Goal: Task Accomplishment & Management: Complete application form

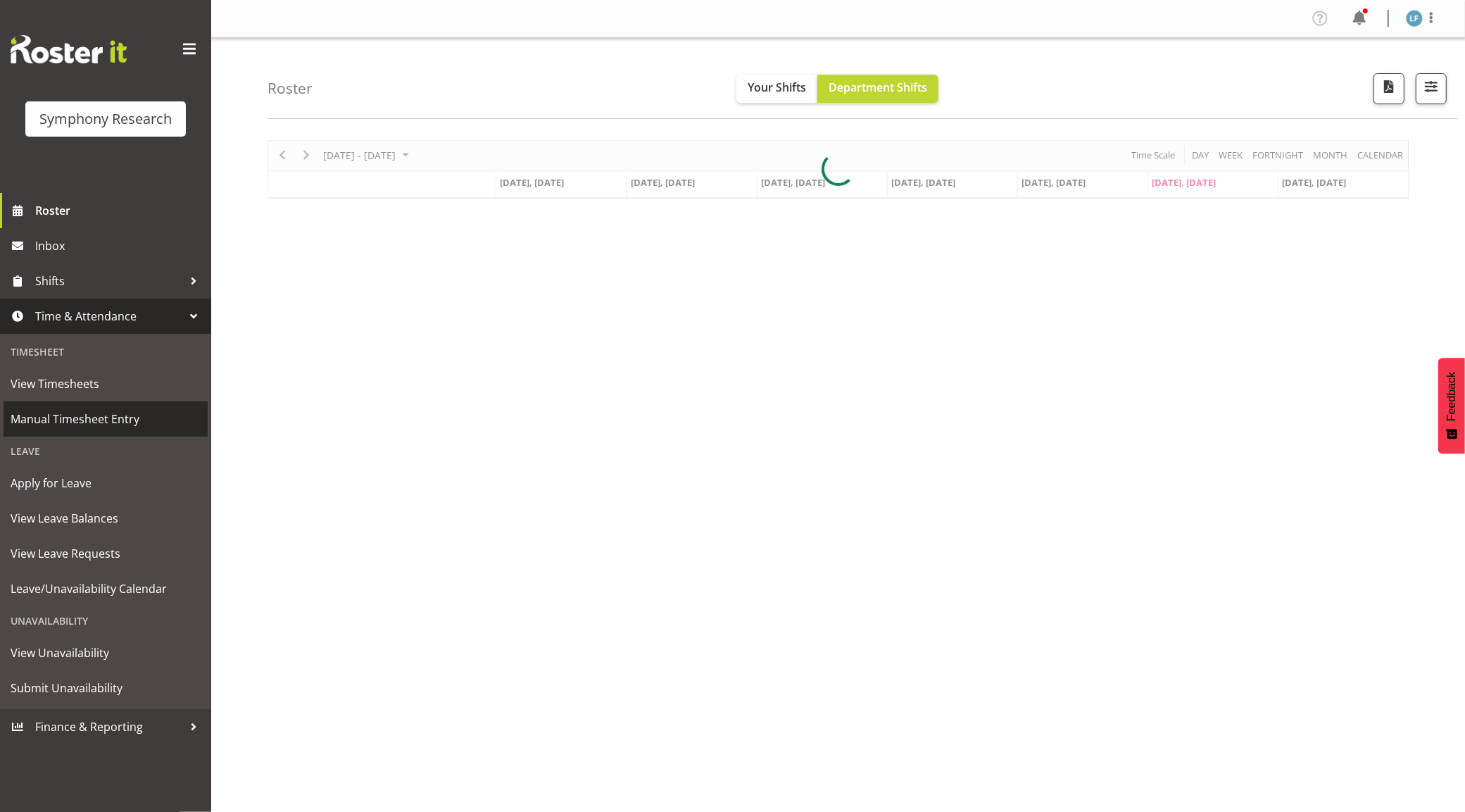
click at [81, 413] on span "Manual Timesheet Entry" at bounding box center [106, 418] width 190 height 21
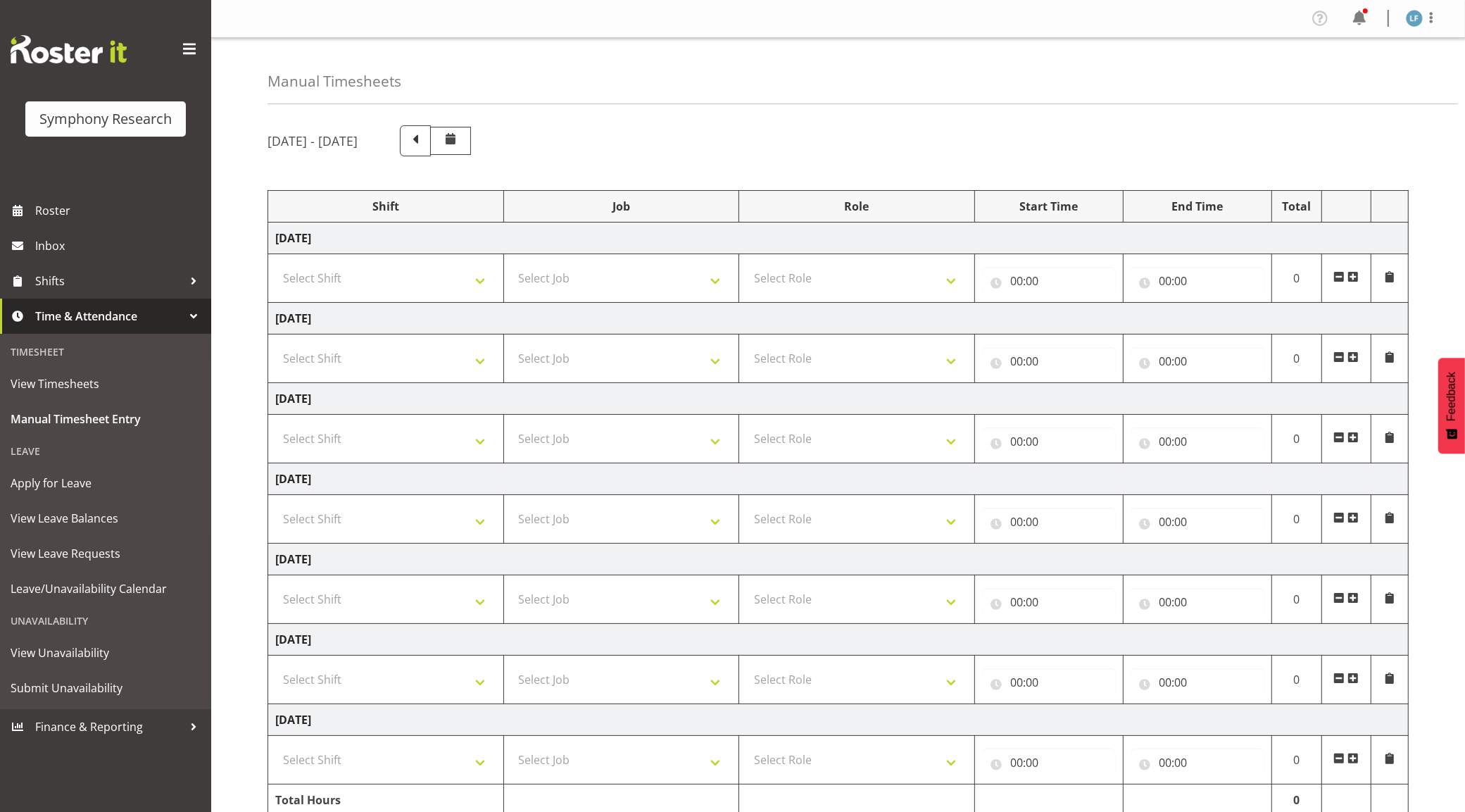
scroll to position [68, 0]
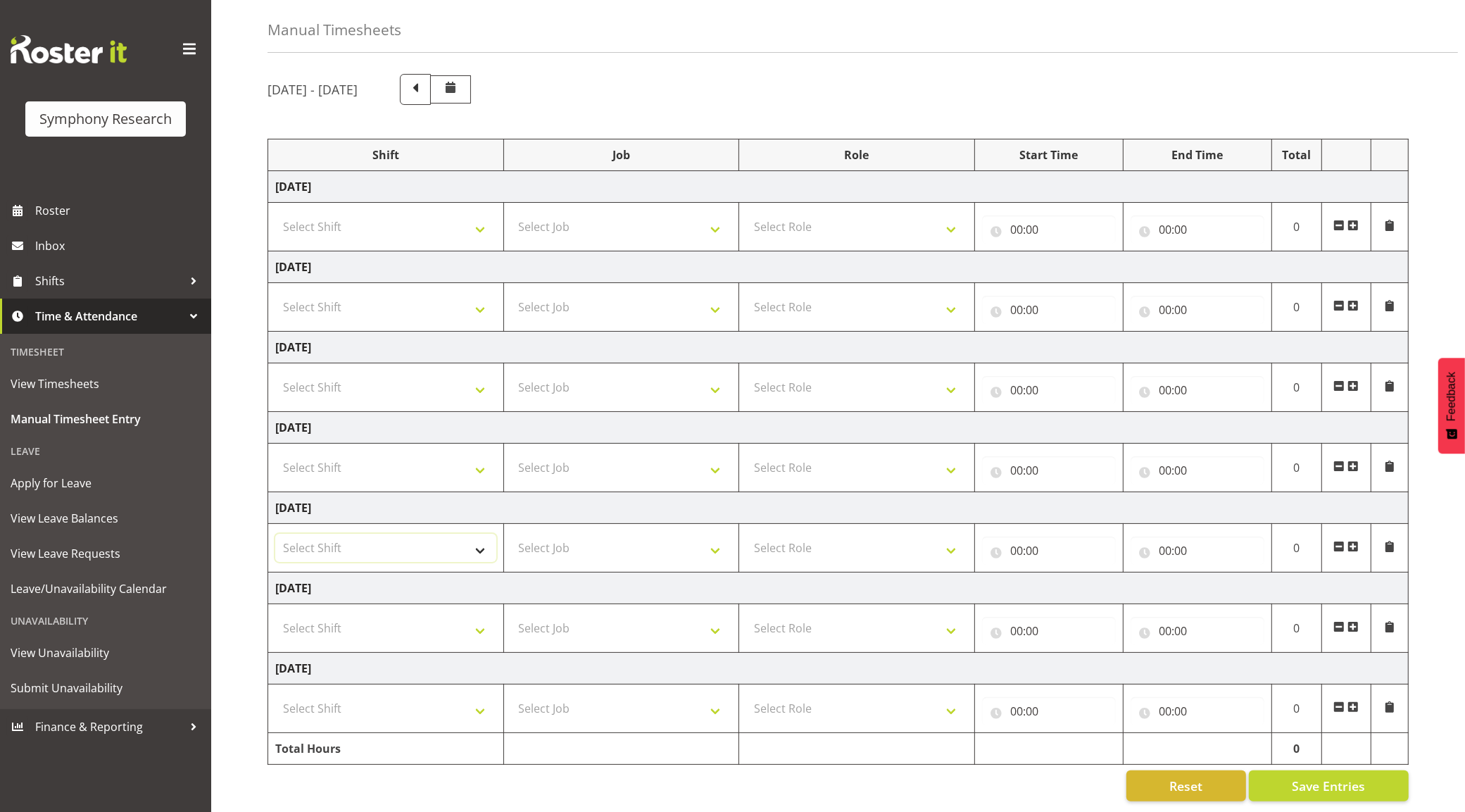
click at [458, 534] on select "Select Shift !!Project Briefing (Job to be assigned) !!Weekend Residential (Ros…" at bounding box center [385, 548] width 221 height 28
select select "4583"
click at [275, 534] on select "Select Shift !!Project Briefing (Job to be assigned) !!Weekend Residential (Ros…" at bounding box center [385, 548] width 221 height 28
click at [683, 534] on select "Select Job 550060 IF Admin 553492 World Poll Aus Wave 2 Main 2025 553493 World …" at bounding box center [621, 548] width 221 height 28
select select "10499"
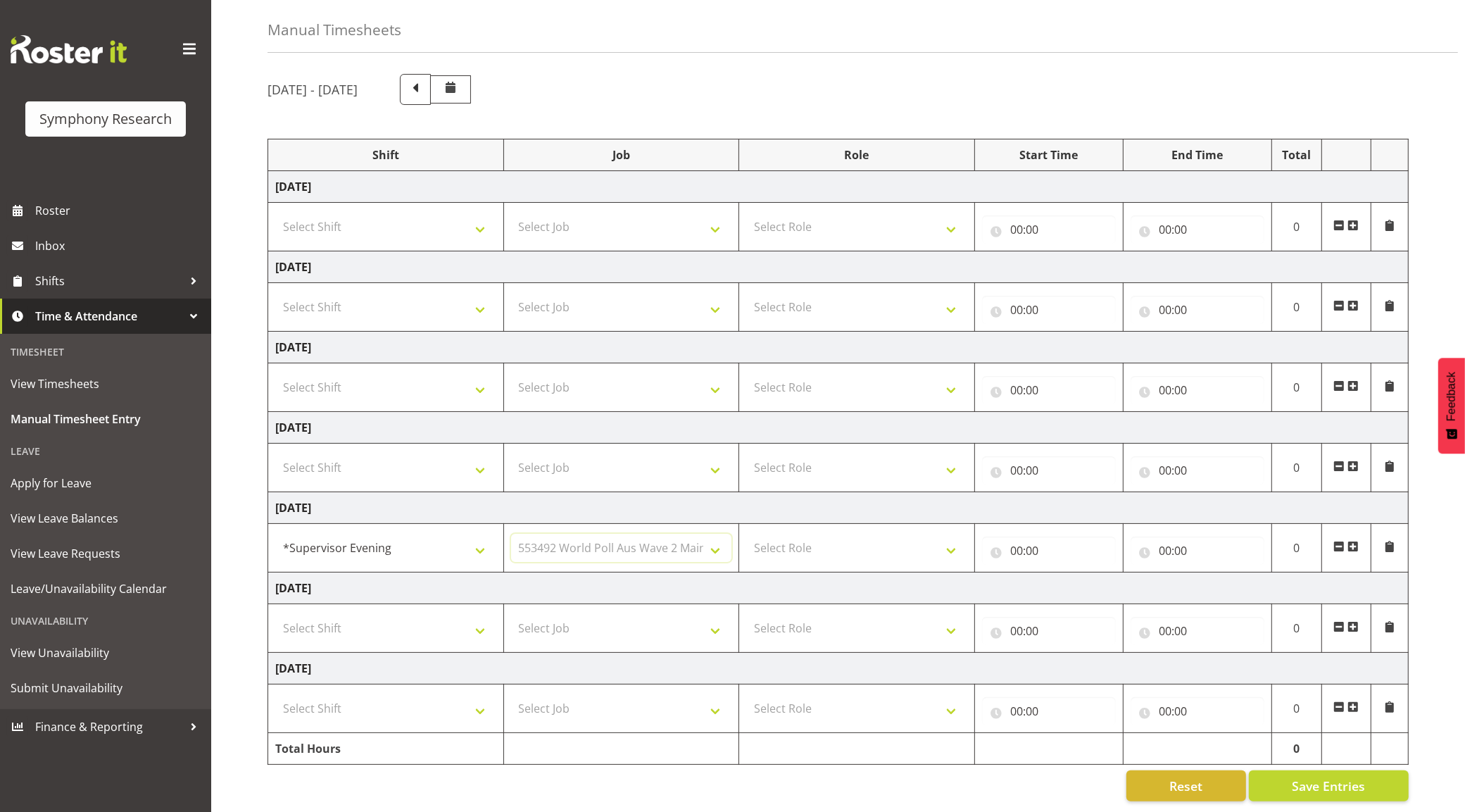
click at [511, 534] on select "Select Job 550060 IF Admin 553492 World Poll Aus Wave 2 Main 2025 553493 World …" at bounding box center [621, 548] width 221 height 28
click at [864, 542] on select "Select Role Supervisor Briefing Interviewing" at bounding box center [857, 548] width 221 height 28
select select "45"
click at [747, 534] on select "Select Role Supervisor Briefing Interviewing" at bounding box center [857, 548] width 221 height 28
click at [1017, 537] on input "00:00" at bounding box center [1048, 551] width 133 height 28
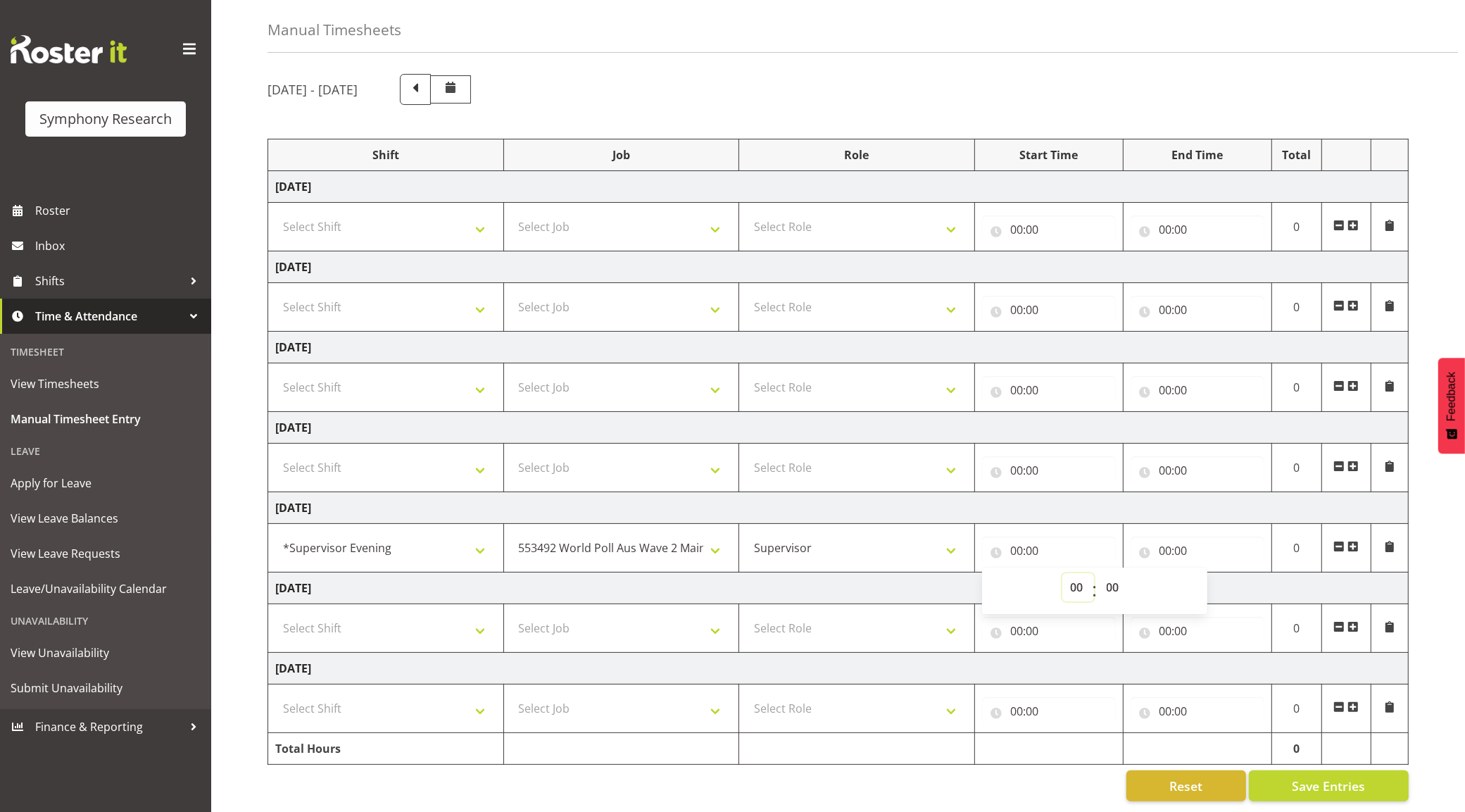
click at [1081, 573] on select "00 01 02 03 04 05 06 07 08 09 10 11 12 13 14 15 16 17 18 19 20 21 22 23" at bounding box center [1078, 587] width 32 height 28
select select "16"
click at [1062, 573] on select "00 01 02 03 04 05 06 07 08 09 10 11 12 13 14 15 16 17 18 19 20 21 22 23" at bounding box center [1078, 587] width 32 height 28
type input "16:00"
drag, startPoint x: 1162, startPoint y: 530, endPoint x: 1198, endPoint y: 539, distance: 37.1
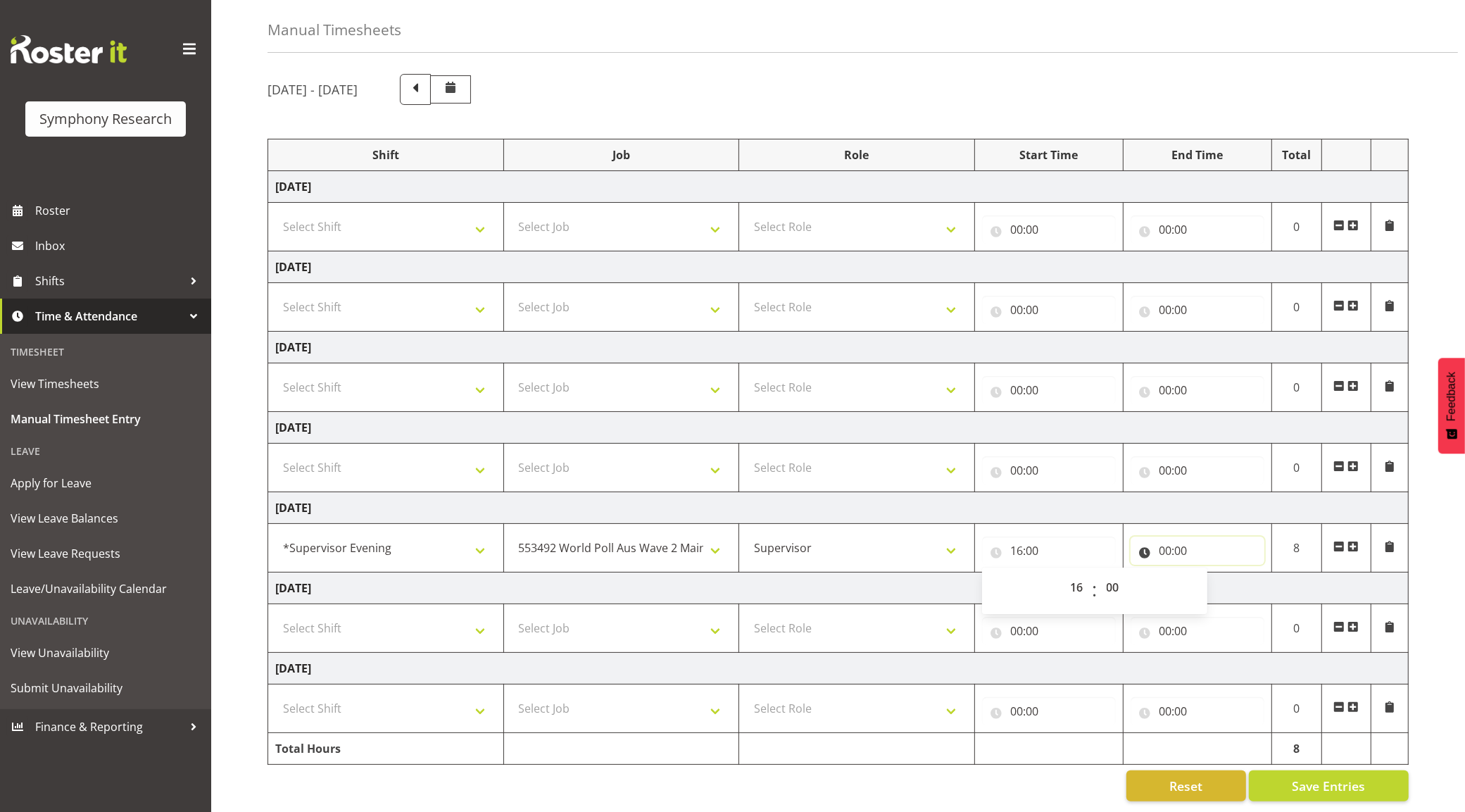
click at [1164, 537] on input "00:00" at bounding box center [1197, 551] width 133 height 28
click at [1215, 573] on select "00 01 02 03 04 05 06 07 08 09 10 11 12 13 14 15 16 17 18 19 20 21 22 23" at bounding box center [1226, 587] width 32 height 28
select select "20"
click at [1211, 573] on select "00 01 02 03 04 05 06 07 08 09 10 11 12 13 14 15 16 17 18 19 20 21 22 23" at bounding box center [1226, 587] width 32 height 28
type input "20:00"
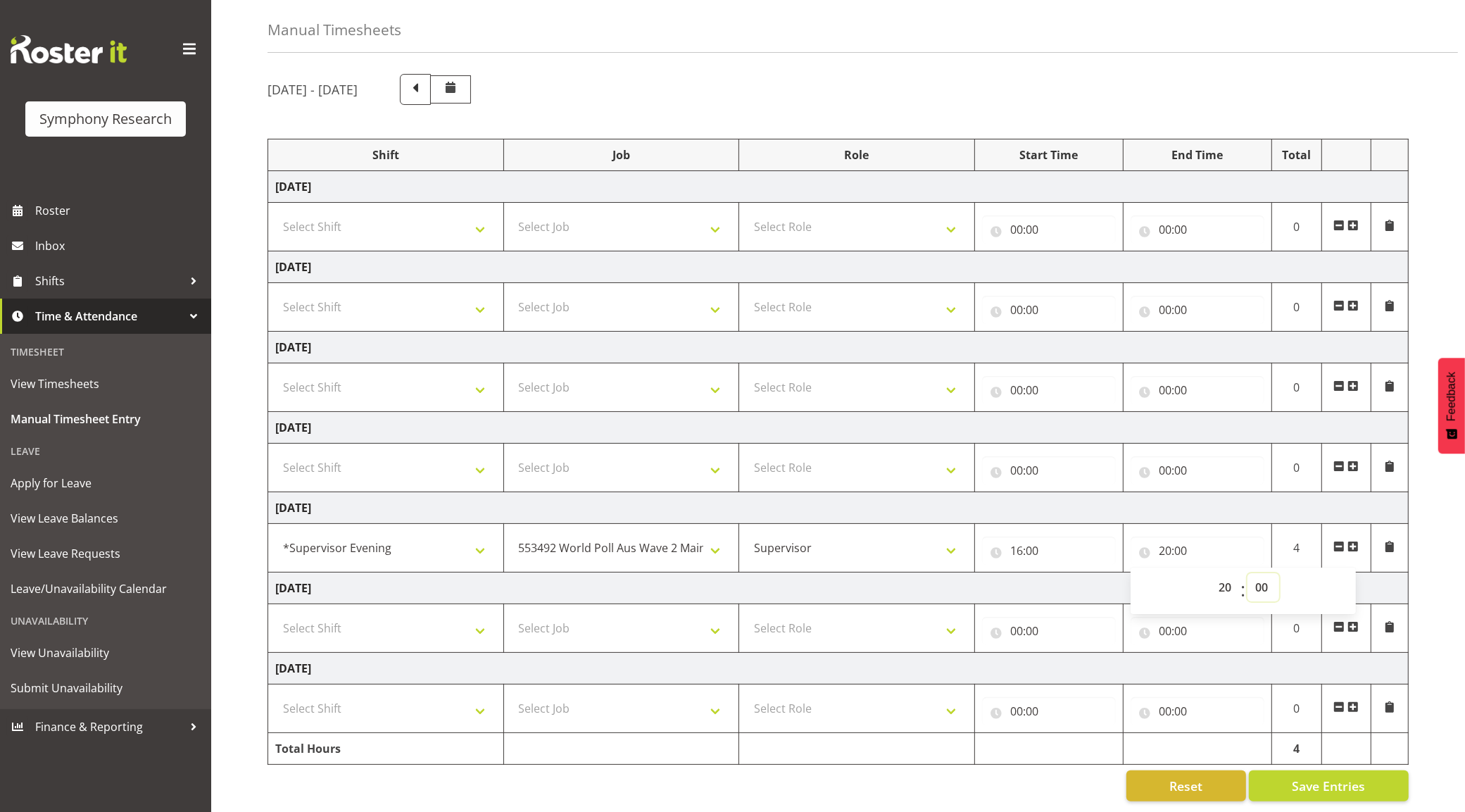
click at [1260, 573] on select "00 01 02 03 04 05 06 07 08 09 10 11 12 13 14 15 16 17 18 19 20 21 22 23 24 25 2…" at bounding box center [1263, 587] width 32 height 28
select select "15"
click at [1247, 573] on select "00 01 02 03 04 05 06 07 08 09 10 11 12 13 14 15 16 17 18 19 20 21 22 23 24 25 2…" at bounding box center [1263, 587] width 32 height 28
type input "20:15"
click at [1311, 776] on span "Save Entries" at bounding box center [1328, 785] width 73 height 18
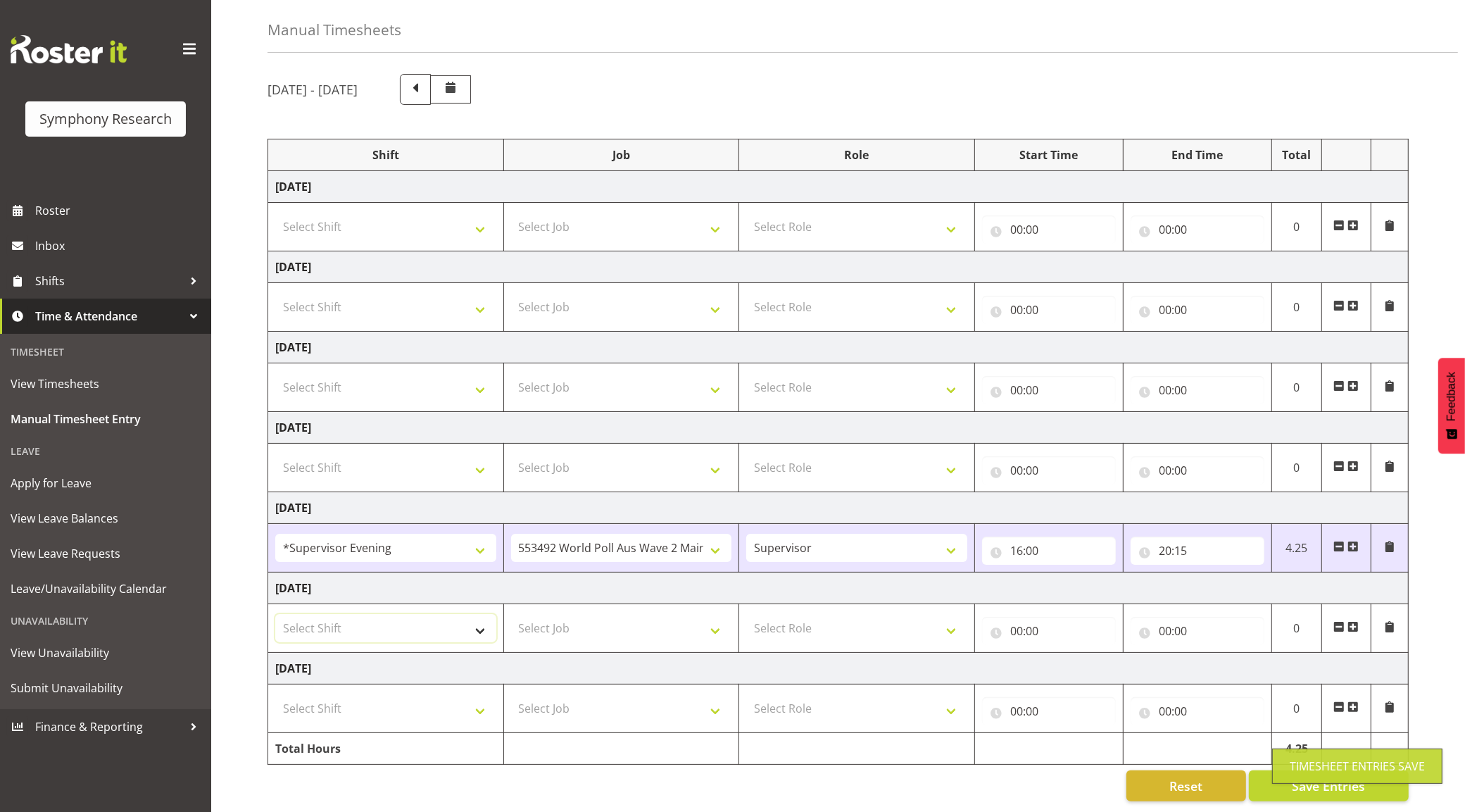
click at [452, 614] on select "Select Shift !!Project Briefing (Job to be assigned) !!Weekend Residential (Ros…" at bounding box center [385, 628] width 221 height 28
drag, startPoint x: 1354, startPoint y: 613, endPoint x: 1336, endPoint y: 612, distance: 18.0
click at [1354, 621] on span at bounding box center [1353, 626] width 11 height 11
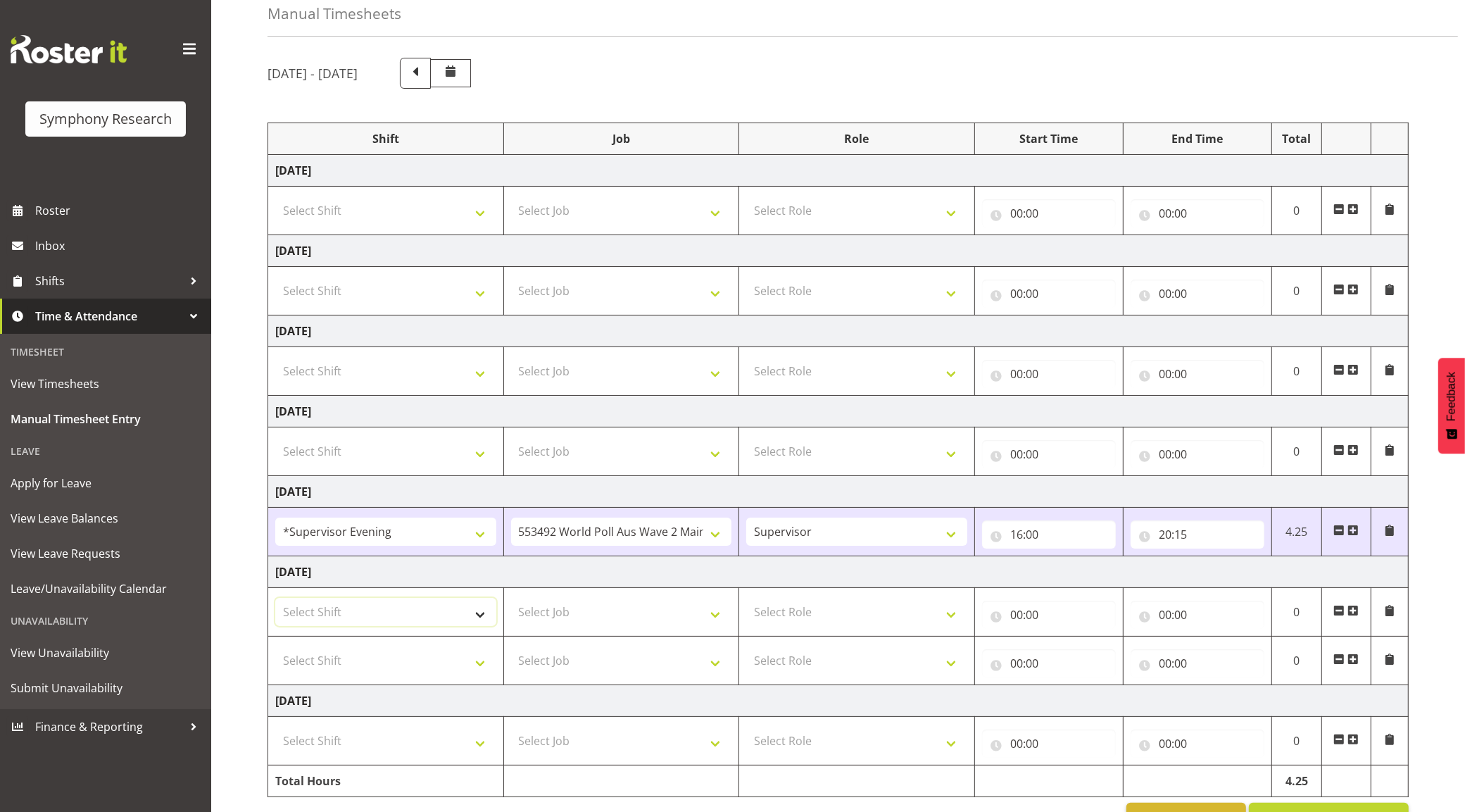
click at [445, 610] on select "Select Shift !!Project Briefing (Job to be assigned) !!Weekend Residential (Ros…" at bounding box center [385, 612] width 221 height 28
click at [1355, 658] on span at bounding box center [1353, 659] width 11 height 11
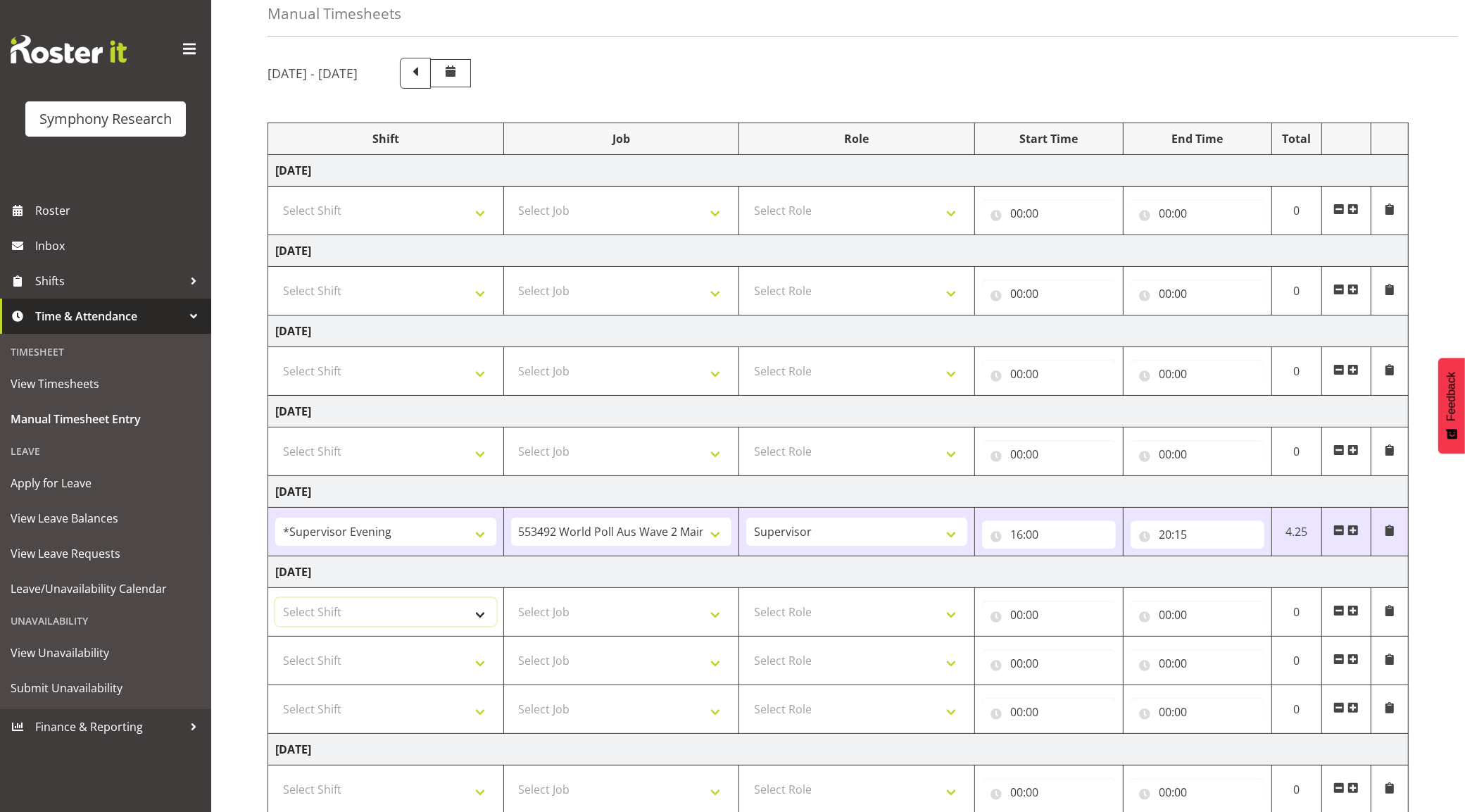
click at [421, 615] on select "Select Shift !!Project Briefing (Job to be assigned) !!Weekend Residential (Ros…" at bounding box center [385, 612] width 221 height 28
select select "19170"
click at [275, 600] on select "Select Shift !!Project Briefing (Job to be assigned) !!Weekend Residential (Ros…" at bounding box center [385, 612] width 221 height 28
click at [401, 658] on select "Select Shift !!Project Briefing (Job to be assigned) !!Weekend Residential (Ros…" at bounding box center [385, 661] width 221 height 28
select select "19170"
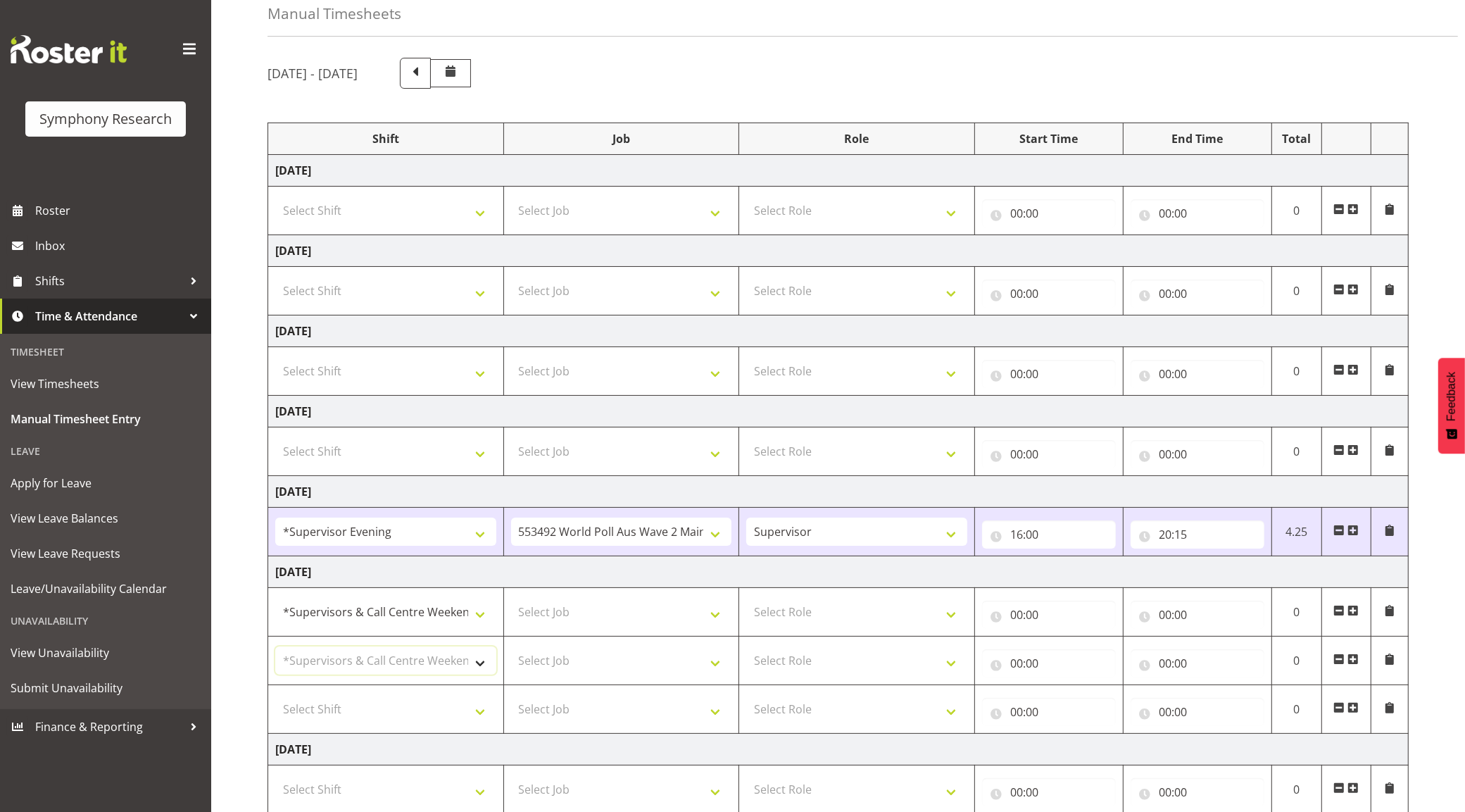
click at [275, 649] on select "Select Shift !!Project Briefing (Job to be assigned) !!Weekend Residential (Ros…" at bounding box center [385, 661] width 221 height 28
click at [400, 716] on select "Select Shift !!Project Briefing (Job to be assigned) !!Weekend Residential (Ros…" at bounding box center [385, 709] width 221 height 28
select select "19170"
click at [275, 697] on select "Select Shift !!Project Briefing (Job to be assigned) !!Weekend Residential (Ros…" at bounding box center [385, 709] width 221 height 28
click at [618, 606] on select "Select Job 550060 IF Admin 553492 World Poll Aus Wave 2 Main 2025 553493 World …" at bounding box center [621, 612] width 221 height 28
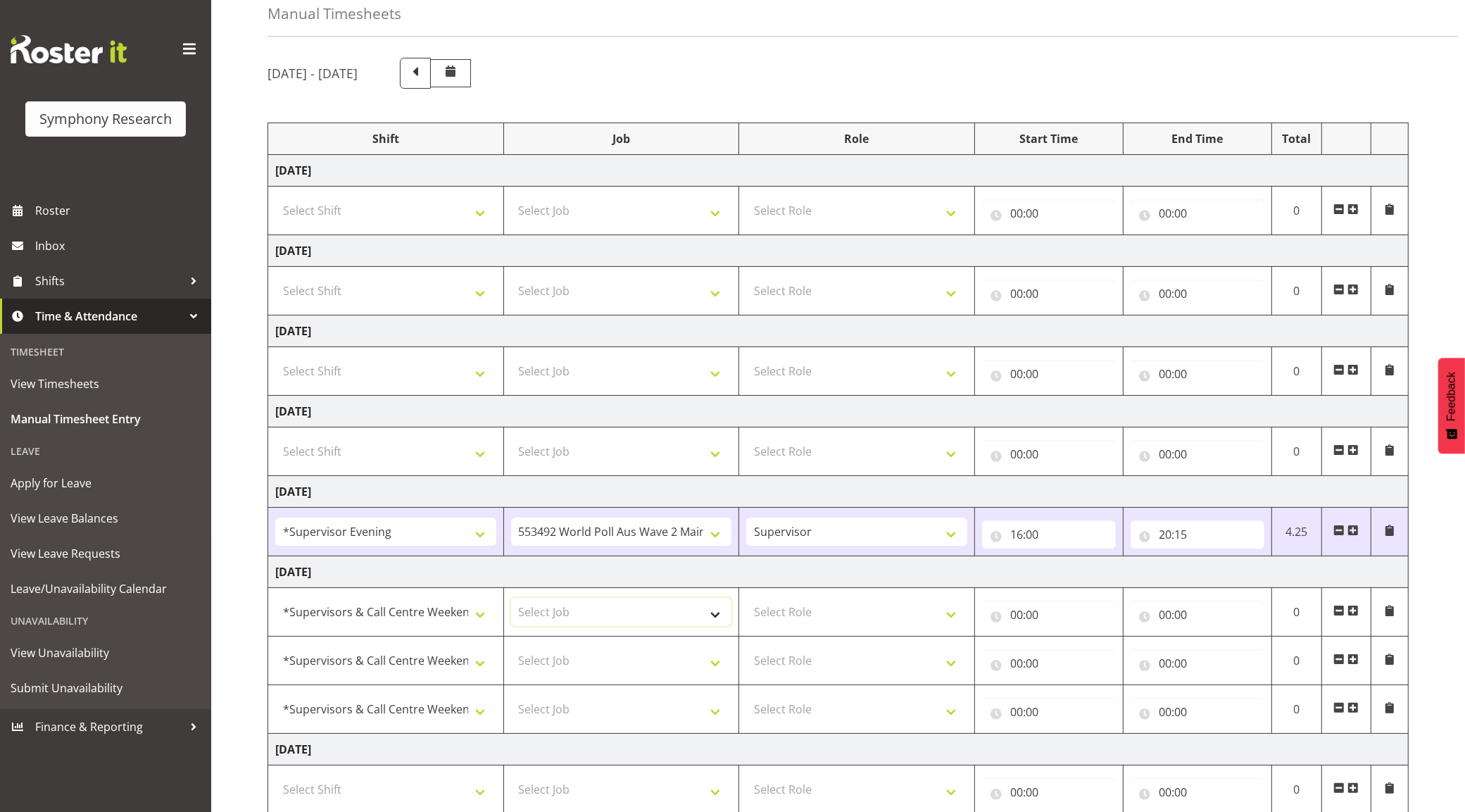
select select "10499"
click at [511, 600] on select "Select Job 550060 IF Admin 553492 World Poll Aus Wave 2 Main 2025 553493 World …" at bounding box center [621, 612] width 221 height 28
click at [557, 665] on select "Select Job 550060 IF Admin 553492 World Poll Aus Wave 2 Main 2025 553493 World …" at bounding box center [621, 661] width 221 height 28
select select "10527"
click at [511, 649] on select "Select Job 550060 IF Admin 553492 World Poll Aus Wave 2 Main 2025 553493 World …" at bounding box center [621, 661] width 221 height 28
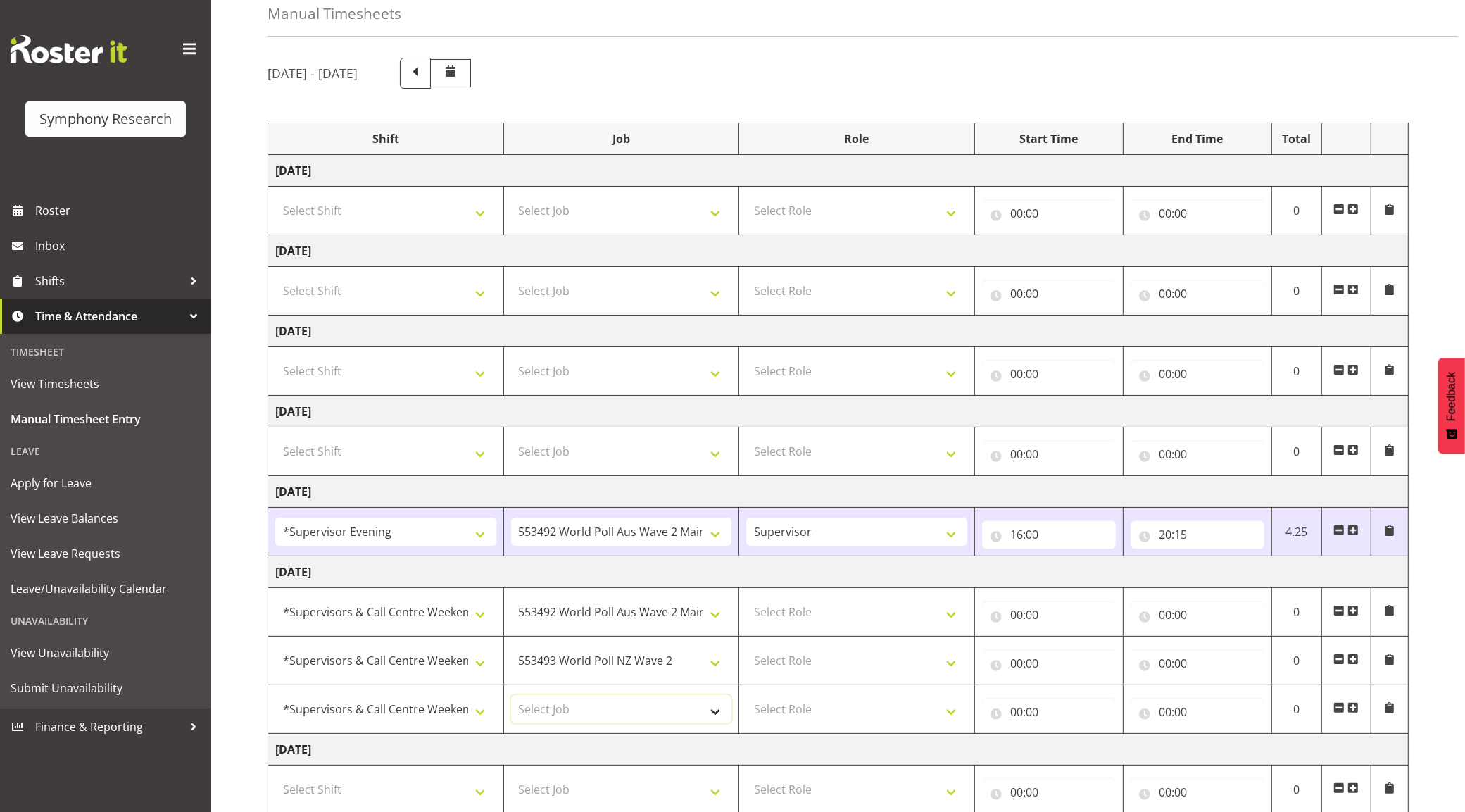
click at [573, 719] on select "Select Job 550060 IF Admin 553492 World Poll Aus Wave 2 Main 2025 553493 World …" at bounding box center [621, 709] width 221 height 28
select select "10499"
click at [511, 697] on select "Select Job 550060 IF Admin 553492 World Poll Aus Wave 2 Main 2025 553493 World …" at bounding box center [621, 709] width 221 height 28
click at [850, 611] on select "Select Role Supervisor Briefing Interviewing" at bounding box center [857, 612] width 221 height 28
select select "45"
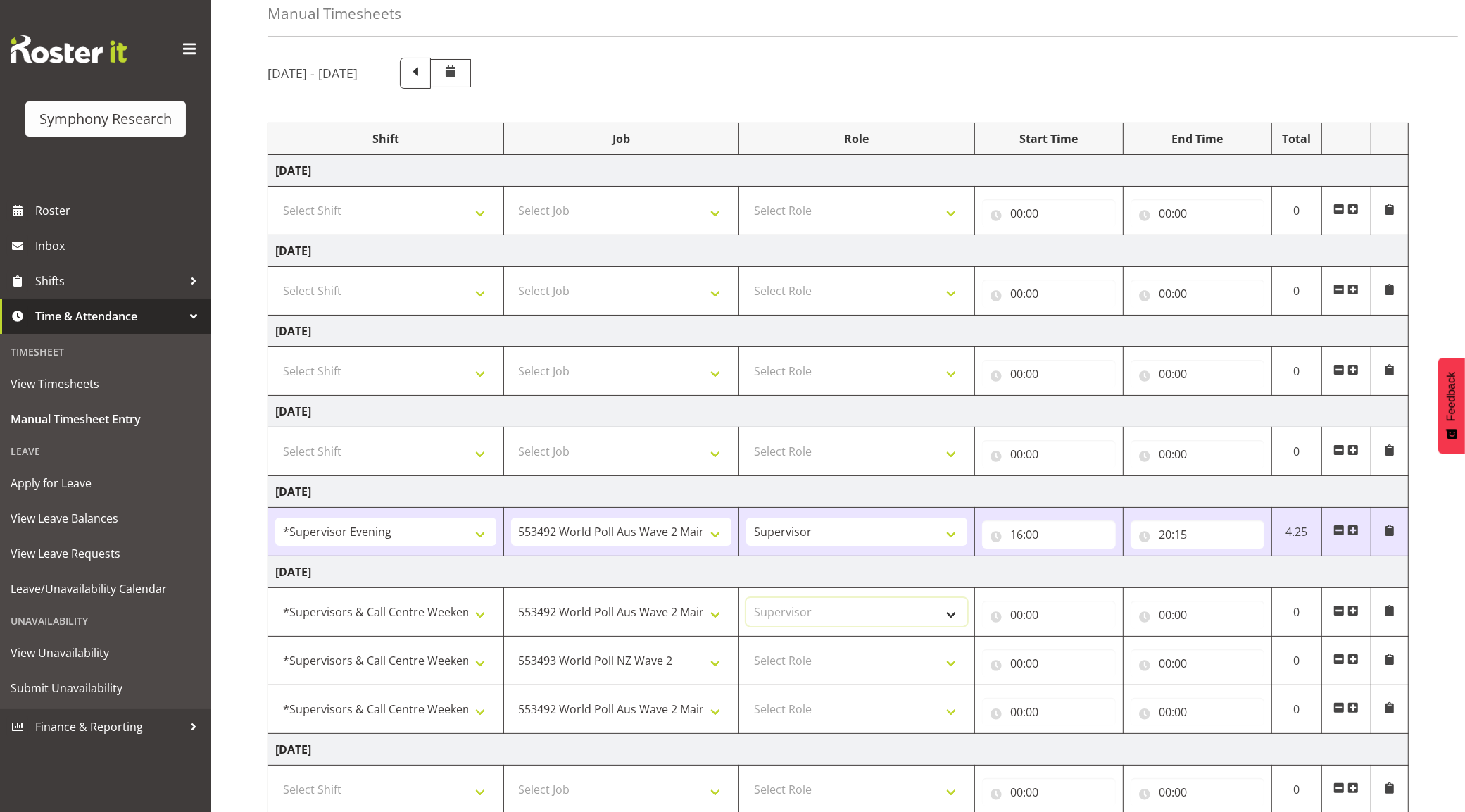
click at [747, 600] on select "Select Role Supervisor Briefing Interviewing" at bounding box center [857, 612] width 221 height 28
click at [850, 673] on select "Select Role Supervisor Briefing Interviewing" at bounding box center [857, 661] width 221 height 28
select select "45"
click at [747, 649] on select "Select Role Supervisor Briefing Interviewing" at bounding box center [857, 661] width 221 height 28
drag, startPoint x: 842, startPoint y: 710, endPoint x: 842, endPoint y: 725, distance: 15.0
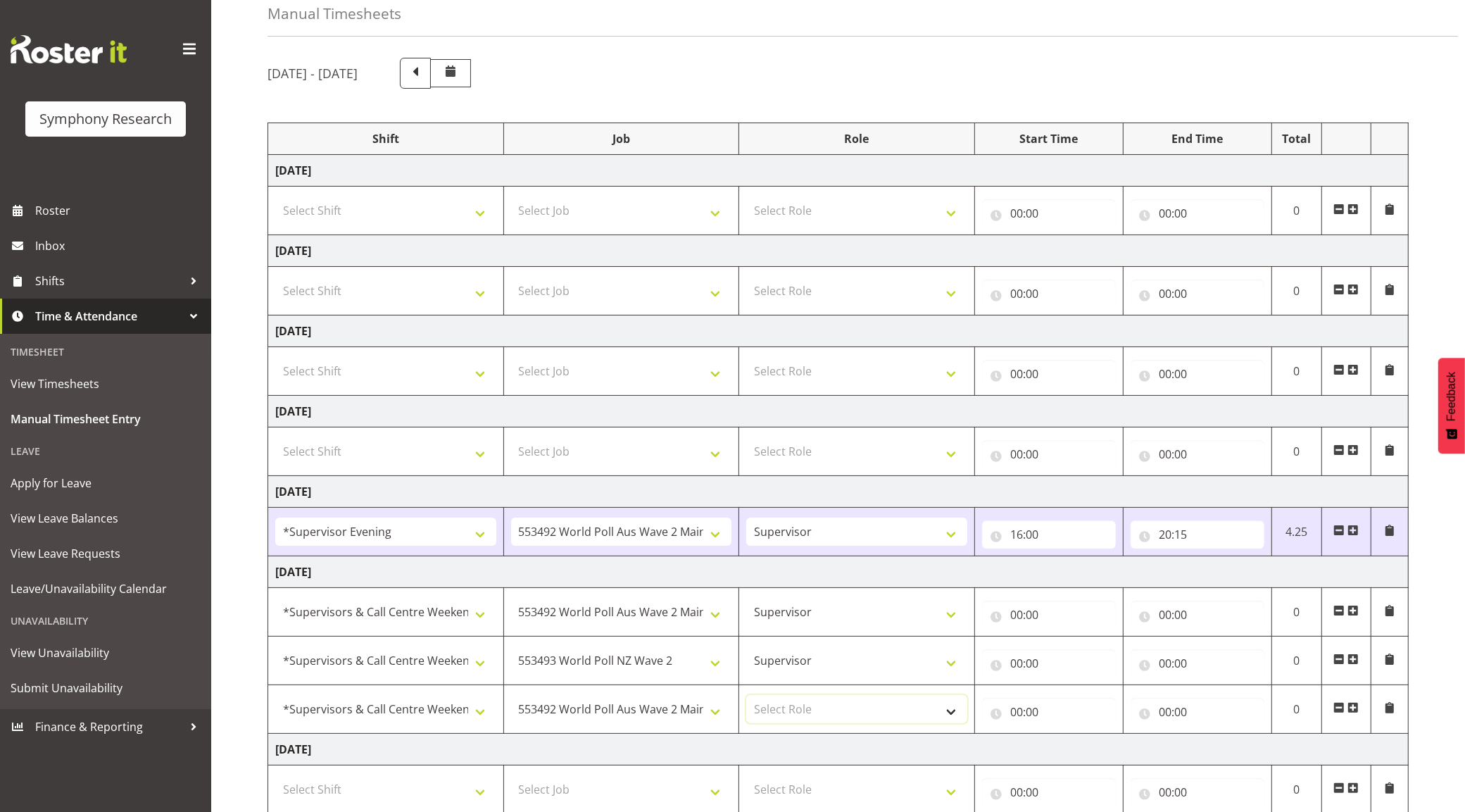
click at [842, 711] on select "Select Role Supervisor Briefing Interviewing" at bounding box center [857, 709] width 221 height 28
select select "45"
click at [747, 697] on select "Select Role Supervisor Briefing Interviewing" at bounding box center [857, 709] width 221 height 28
click at [1024, 612] on input "00:00" at bounding box center [1048, 615] width 133 height 28
click at [1074, 642] on select "00 01 02 03 04 05 06 07 08 09 10 11 12 13 14 15 16 17 18 19 20 21 22 23" at bounding box center [1078, 651] width 32 height 28
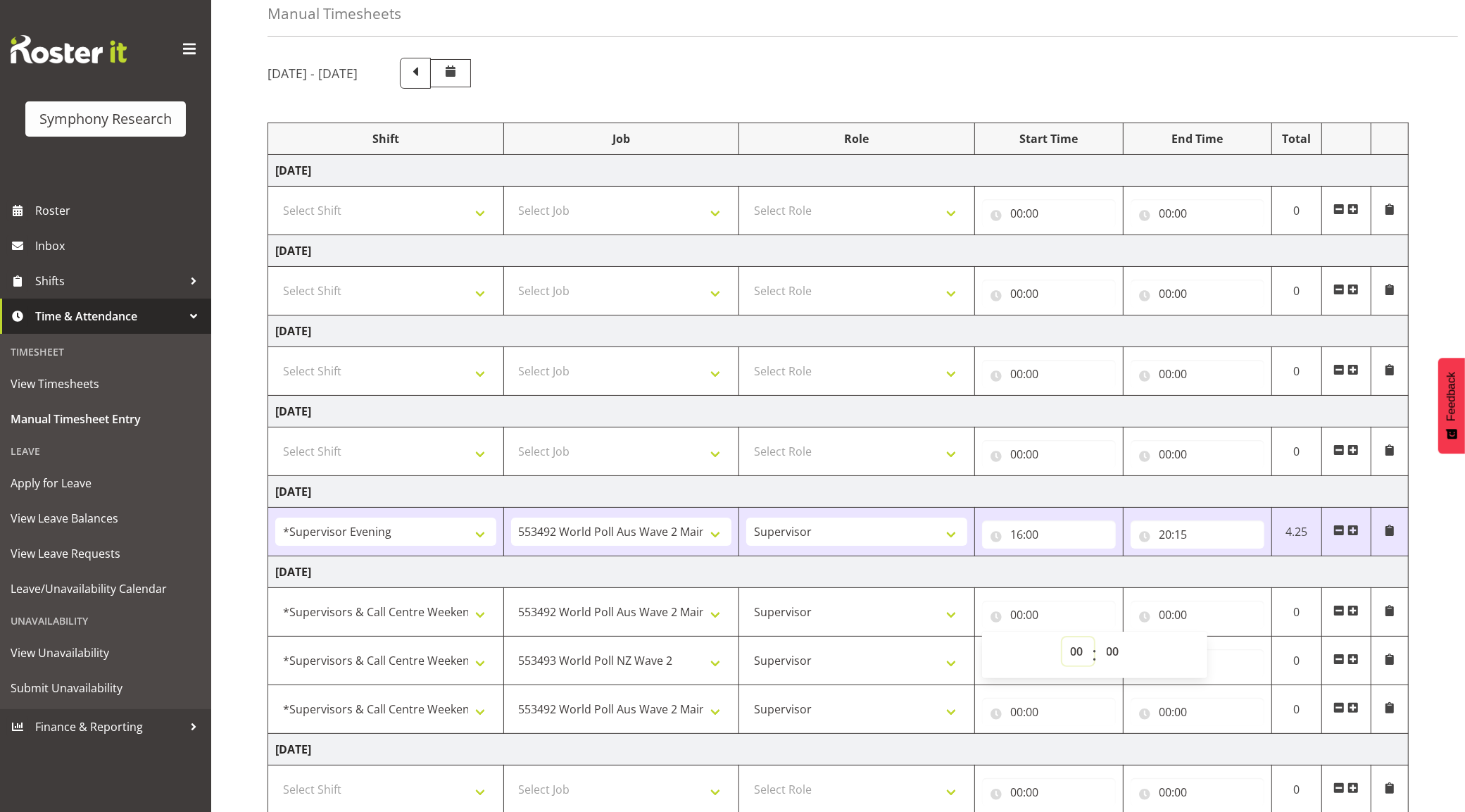
select select "10"
click at [1062, 639] on select "00 01 02 03 04 05 06 07 08 09 10 11 12 13 14 15 16 17 18 19 20 21 22 23" at bounding box center [1078, 651] width 32 height 28
type input "10:00"
click at [1115, 649] on select "00 01 02 03 04 05 06 07 08 09 10 11 12 13 14 15 16 17 18 19 20 21 22 23 24 25 2…" at bounding box center [1115, 651] width 32 height 28
select select "30"
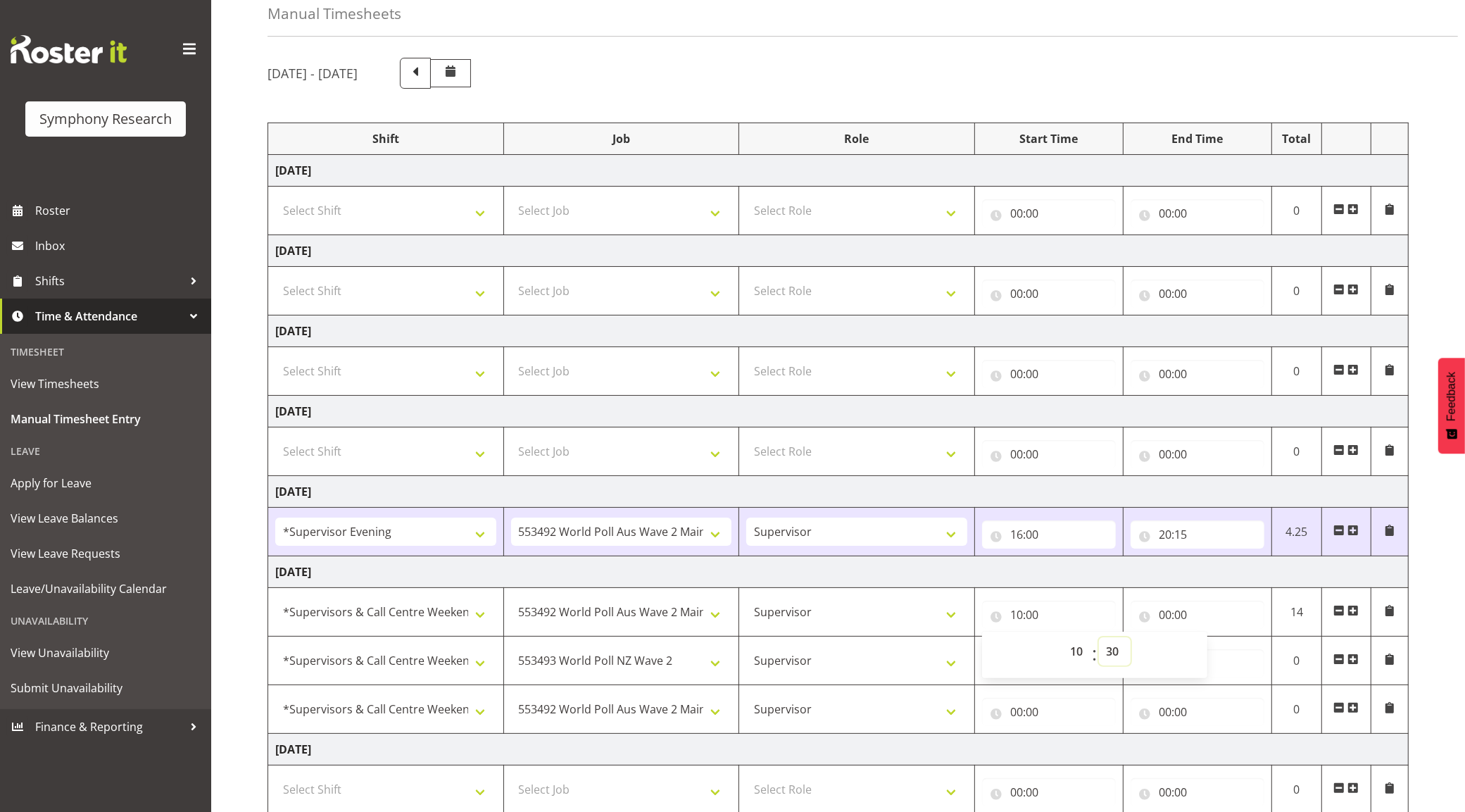
click at [1099, 639] on select "00 01 02 03 04 05 06 07 08 09 10 11 12 13 14 15 16 17 18 19 20 21 22 23 24 25 2…" at bounding box center [1115, 651] width 32 height 28
type input "10:30"
click at [1167, 608] on input "00:00" at bounding box center [1197, 615] width 133 height 28
click at [1229, 649] on select "00 01 02 03 04 05 06 07 08 09 10 11 12 13 14 15 16 17 18 19 20 21 22 23" at bounding box center [1226, 651] width 32 height 28
select select "15"
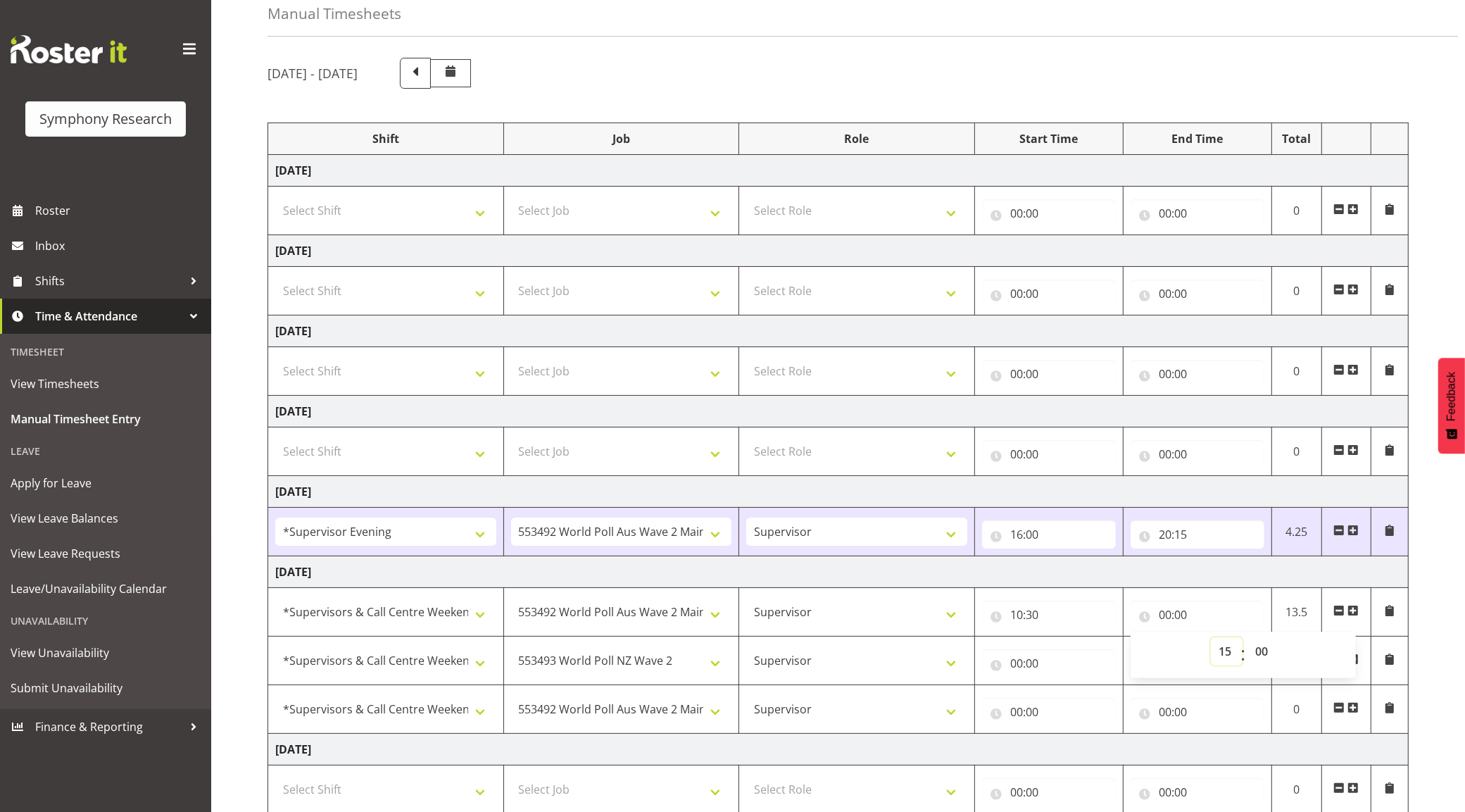
click at [1211, 639] on select "00 01 02 03 04 05 06 07 08 09 10 11 12 13 14 15 16 17 18 19 20 21 22 23" at bounding box center [1226, 651] width 32 height 28
type input "15:00"
click at [1009, 662] on input "00:00" at bounding box center [1048, 663] width 133 height 28
click at [1071, 697] on select "00 01 02 03 04 05 06 07 08 09 10 11 12 13 14 15 16 17 18 19 20 21 22 23" at bounding box center [1078, 700] width 32 height 28
select select "15"
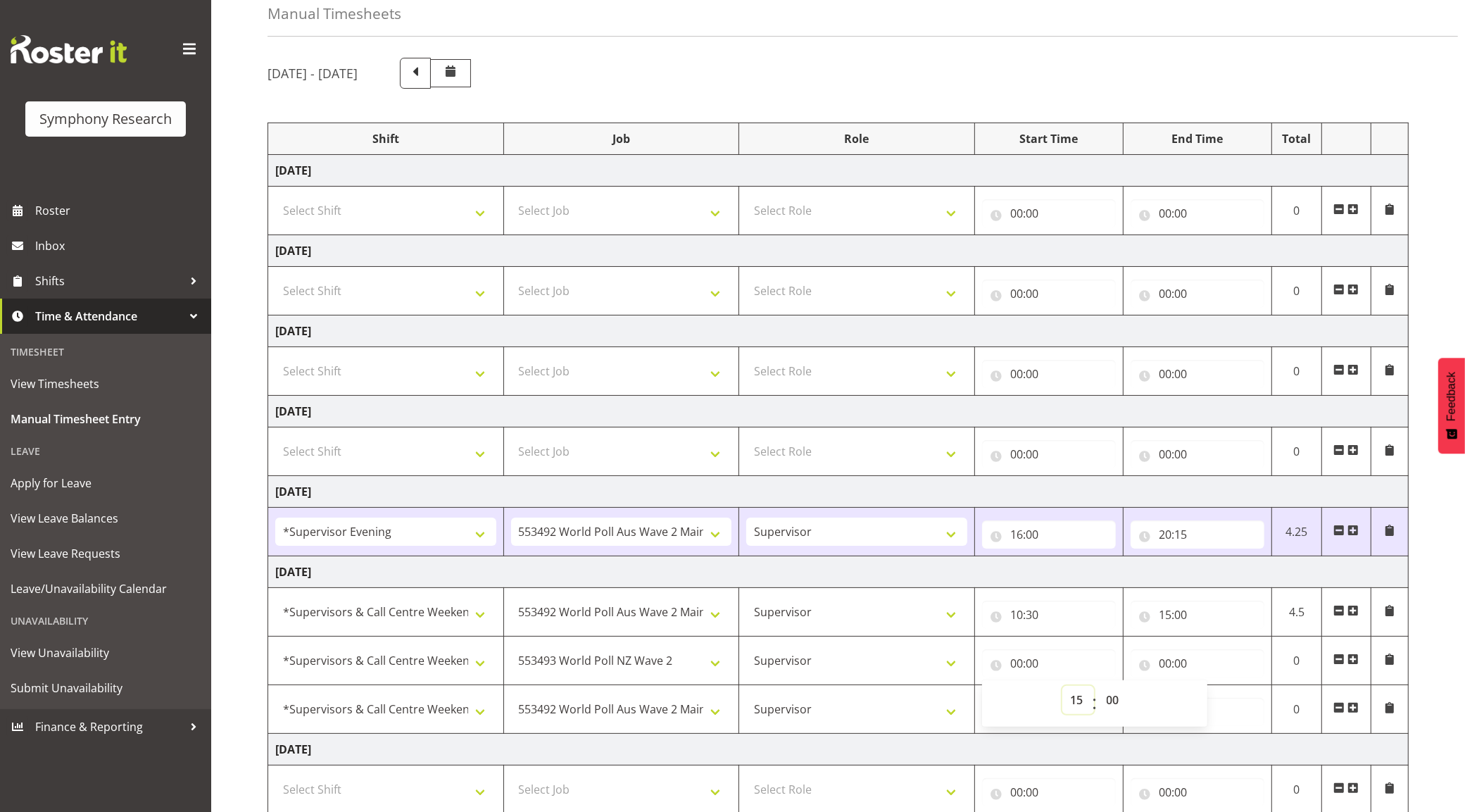
click at [1062, 689] on select "00 01 02 03 04 05 06 07 08 09 10 11 12 13 14 15 16 17 18 19 20 21 22 23" at bounding box center [1078, 700] width 32 height 28
type input "15:00"
click at [1184, 669] on input "00:00" at bounding box center [1197, 663] width 133 height 28
click at [1226, 693] on select "00 01 02 03 04 05 06 07 08 09 10 11 12 13 14 15 16 17 18 19 20 21 22 23" at bounding box center [1226, 700] width 32 height 28
select select "16"
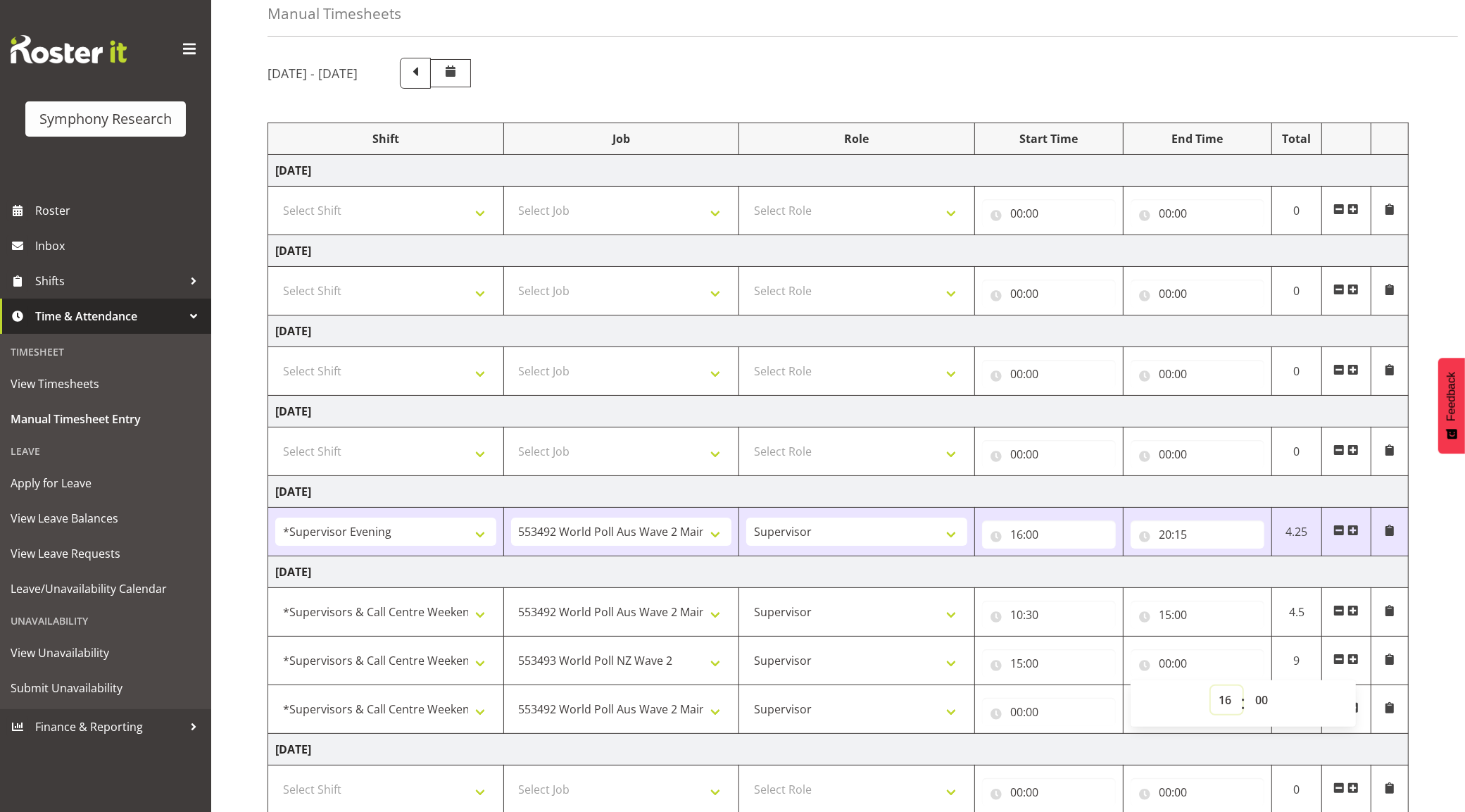
click at [1211, 689] on select "00 01 02 03 04 05 06 07 08 09 10 11 12 13 14 15 16 17 18 19 20 21 22 23" at bounding box center [1226, 700] width 32 height 28
type input "16:00"
click at [1262, 697] on select "00 01 02 03 04 05 06 07 08 09 10 11 12 13 14 15 16 17 18 19 20 21 22 23 24 25 2…" at bounding box center [1263, 700] width 32 height 28
select select "30"
click at [1247, 689] on select "00 01 02 03 04 05 06 07 08 09 10 11 12 13 14 15 16 17 18 19 20 21 22 23 24 25 2…" at bounding box center [1263, 700] width 32 height 28
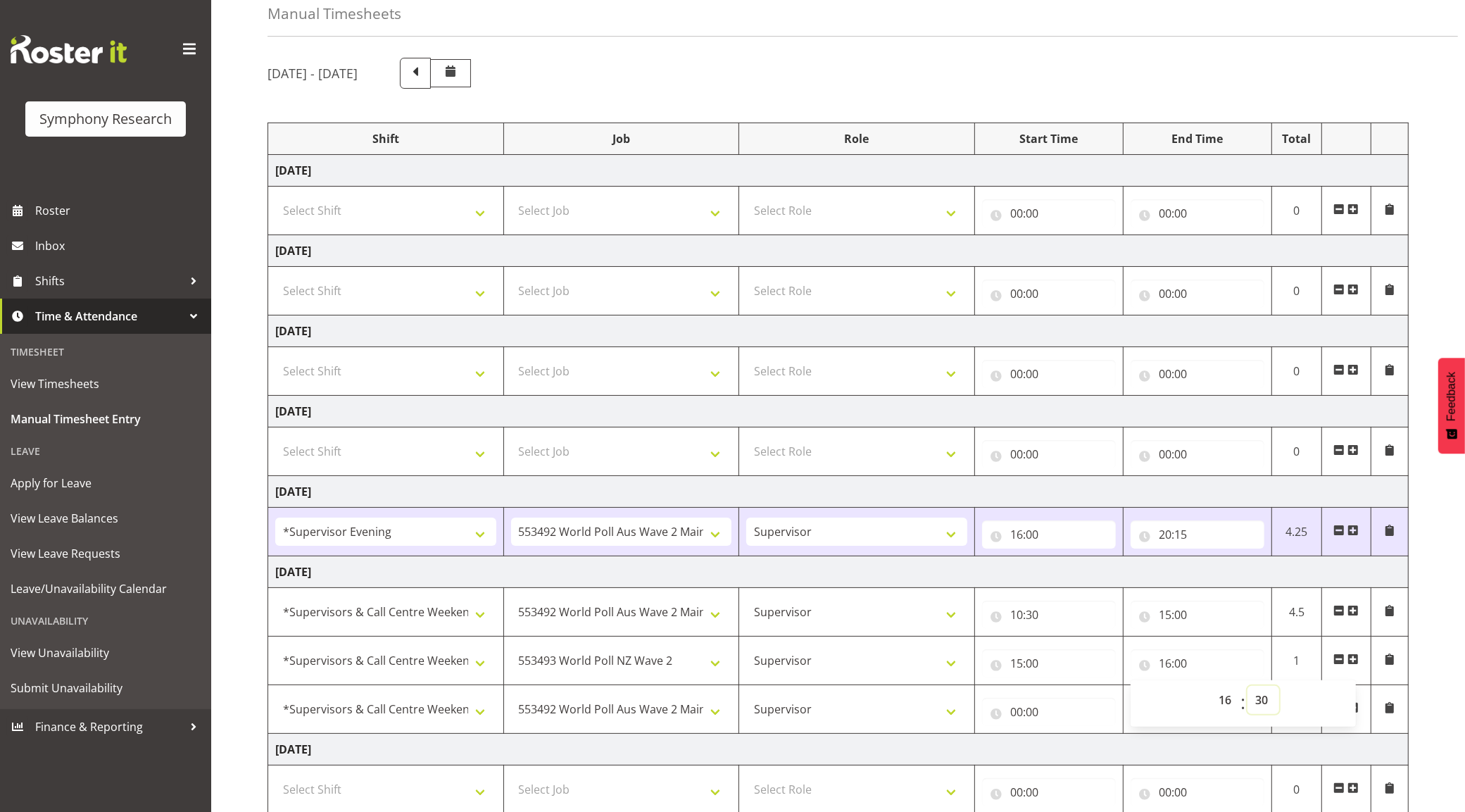
type input "16:30"
drag, startPoint x: 1029, startPoint y: 705, endPoint x: 1075, endPoint y: 725, distance: 50.2
click at [1029, 706] on input "00:00" at bounding box center [1048, 711] width 133 height 28
click at [1078, 743] on select "00 01 02 03 04 05 06 07 08 09 10 11 12 13 14 15 16 17 18 19 20 21 22 23" at bounding box center [1078, 748] width 32 height 28
select select "16"
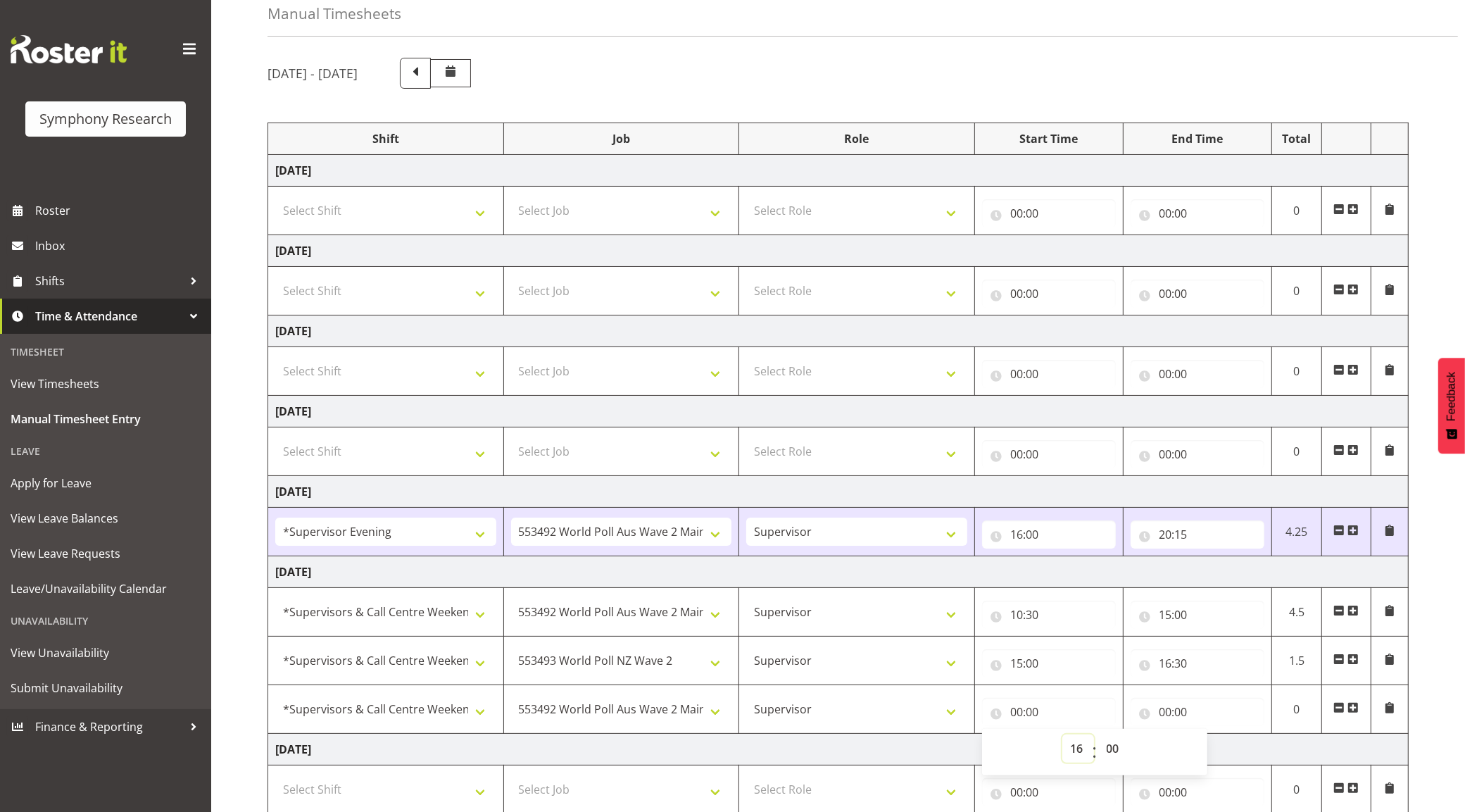
click at [1062, 737] on select "00 01 02 03 04 05 06 07 08 09 10 11 12 13 14 15 16 17 18 19 20 21 22 23" at bounding box center [1078, 748] width 32 height 28
type input "16:00"
click at [1071, 750] on select "00 01 02 03 04 05 06 07 08 09 10 11 12 13 14 15 16 17 18 19 20 21 22 23" at bounding box center [1078, 748] width 32 height 28
select select "17"
click at [1062, 737] on select "00 01 02 03 04 05 06 07 08 09 10 11 12 13 14 15 16 17 18 19 20 21 22 23" at bounding box center [1078, 748] width 32 height 28
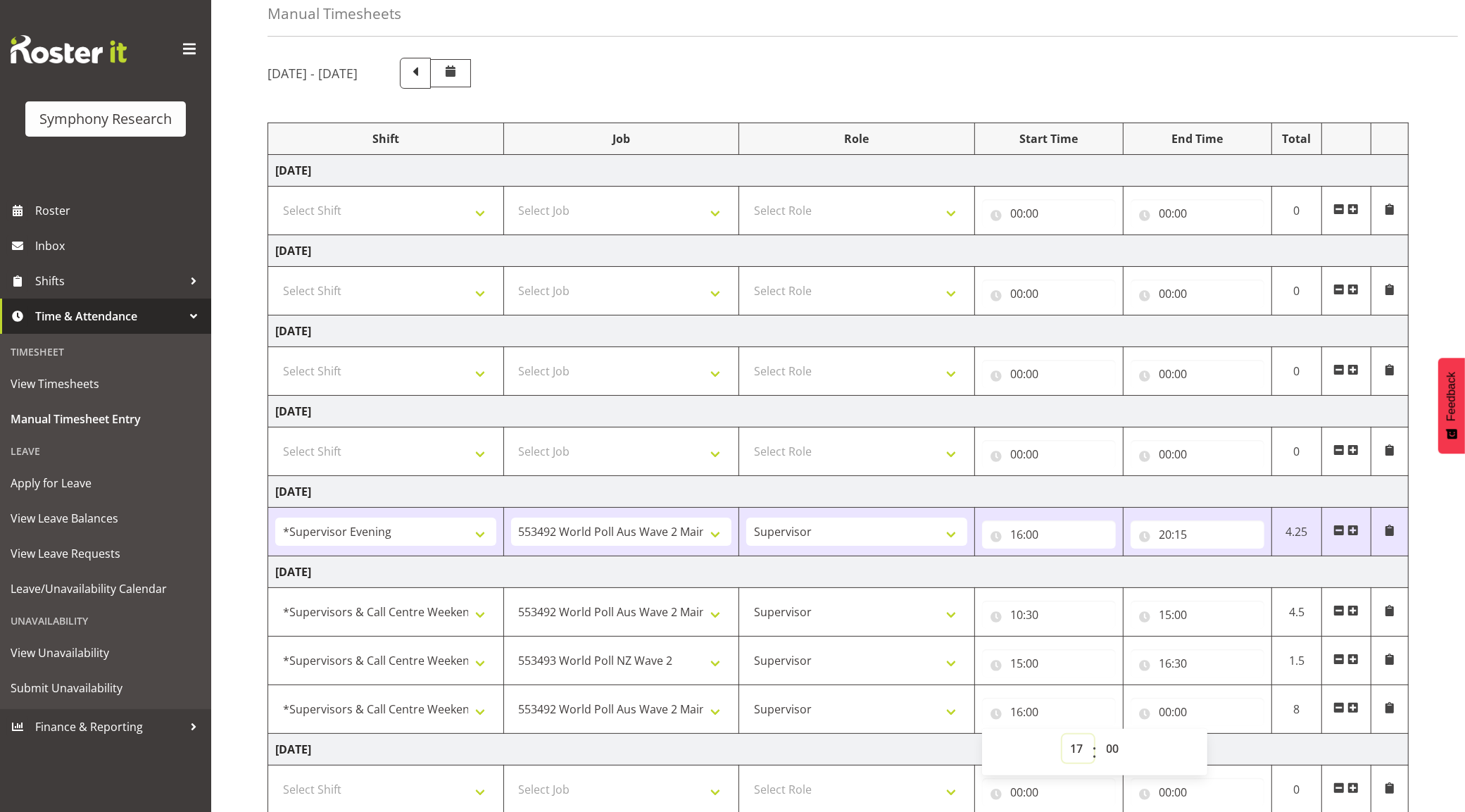
type input "17:00"
click at [1114, 750] on select "00 01 02 03 04 05 06 07 08 09 10 11 12 13 14 15 16 17 18 19 20 21 22 23 24 25 2…" at bounding box center [1115, 748] width 32 height 28
click at [1187, 709] on input "00:00" at bounding box center [1197, 711] width 133 height 28
click at [1225, 745] on select "00 01 02 03 04 05 06 07 08 09 10 11 12 13 14 15 16 17 18 19 20 21 22 23" at bounding box center [1226, 748] width 32 height 28
select select "19"
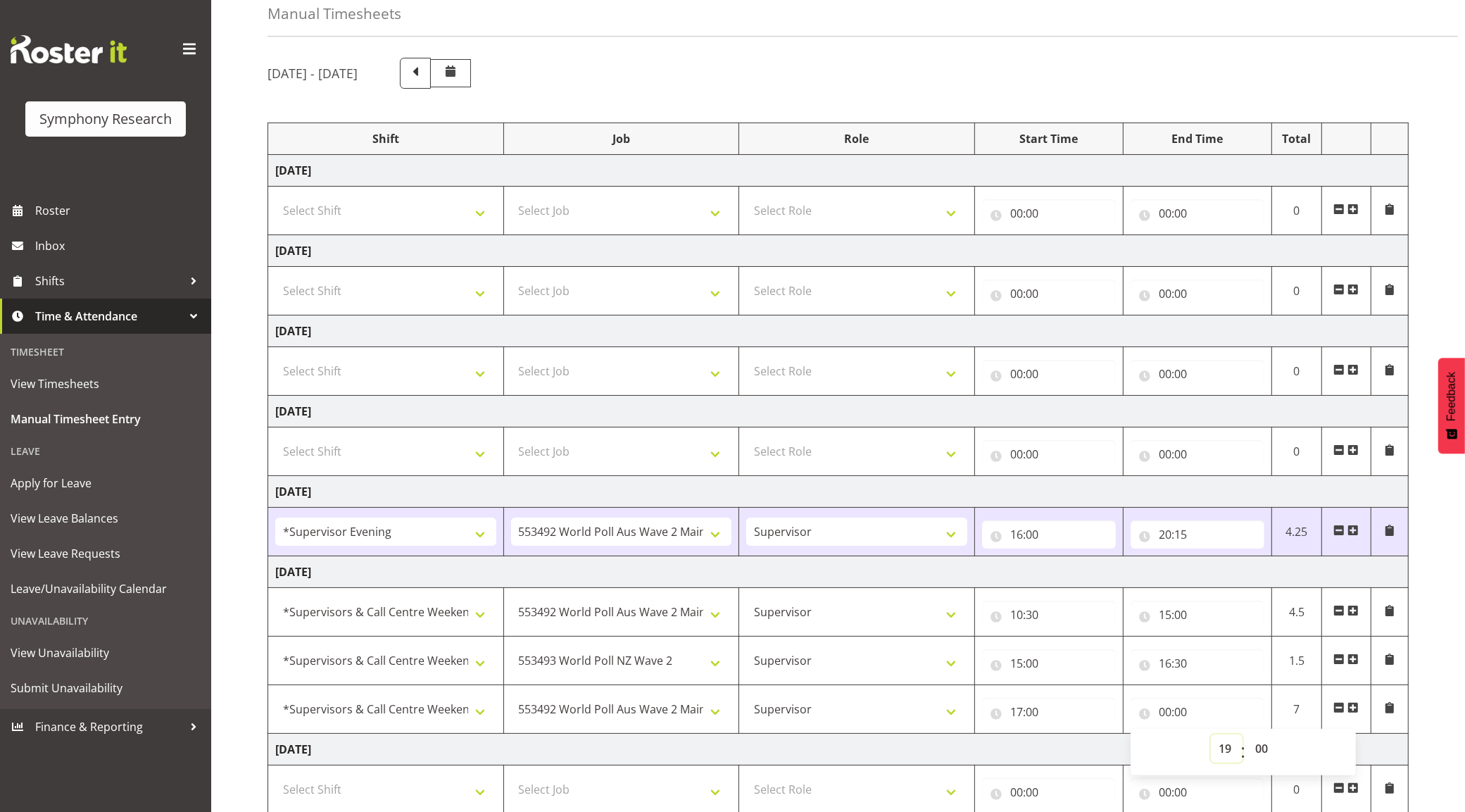
click at [1211, 737] on select "00 01 02 03 04 05 06 07 08 09 10 11 12 13 14 15 16 17 18 19 20 21 22 23" at bounding box center [1226, 748] width 32 height 28
type input "19:00"
click at [1434, 705] on div "August 11th - August 17th 2025 Shift Job Role Start Time End Time Total Monday …" at bounding box center [866, 470] width 1197 height 846
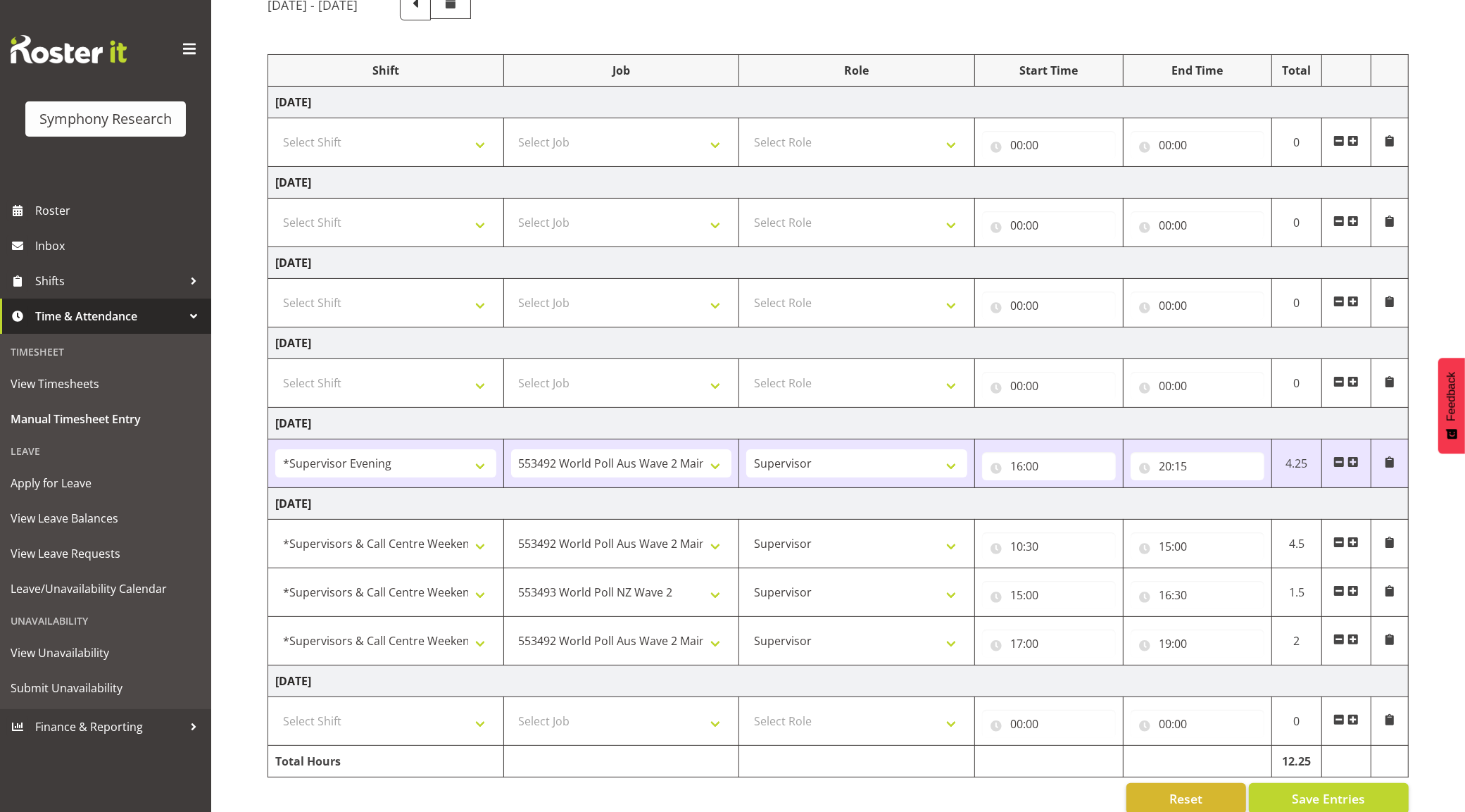
scroll to position [165, 0]
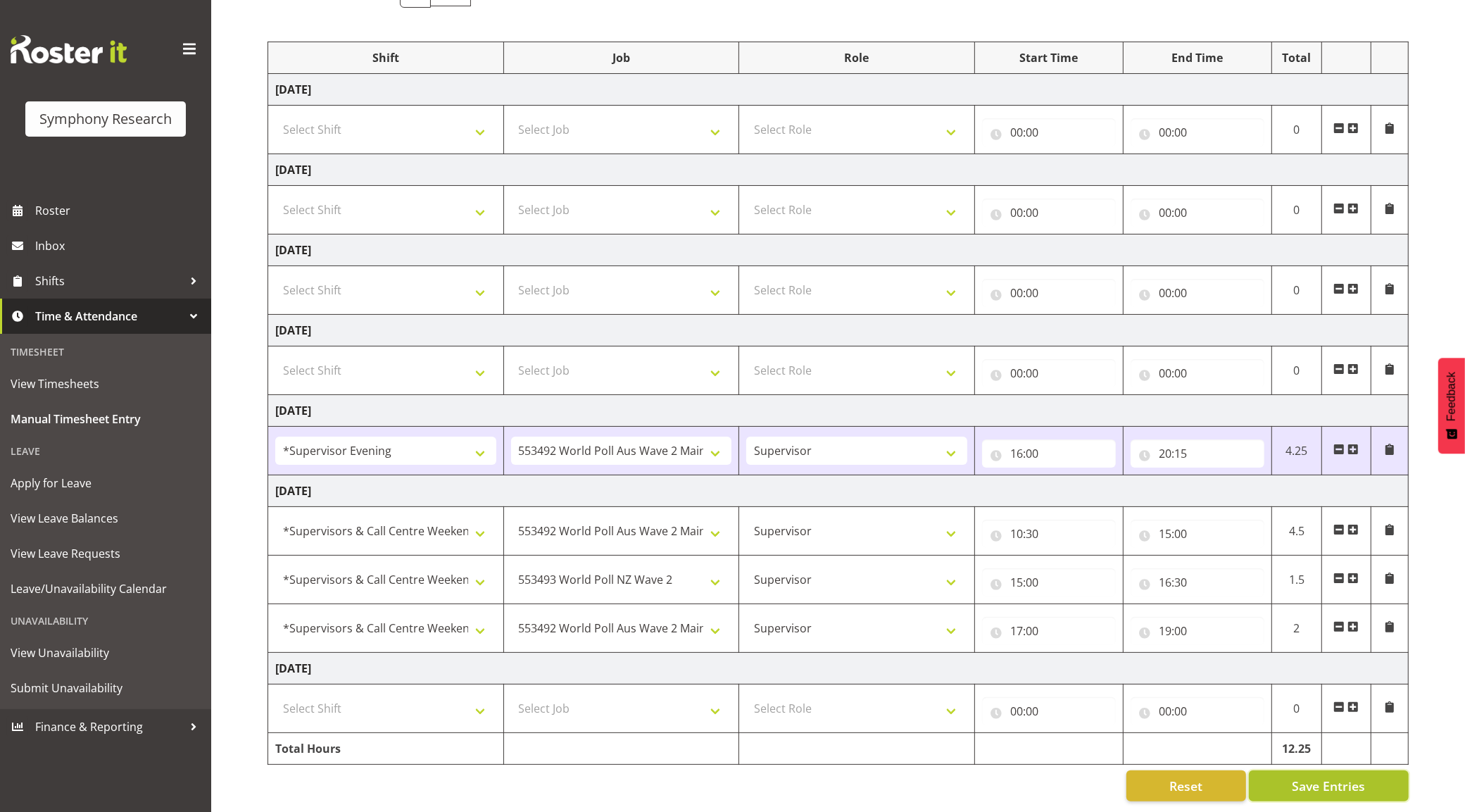
click at [1314, 776] on span "Save Entries" at bounding box center [1328, 785] width 73 height 18
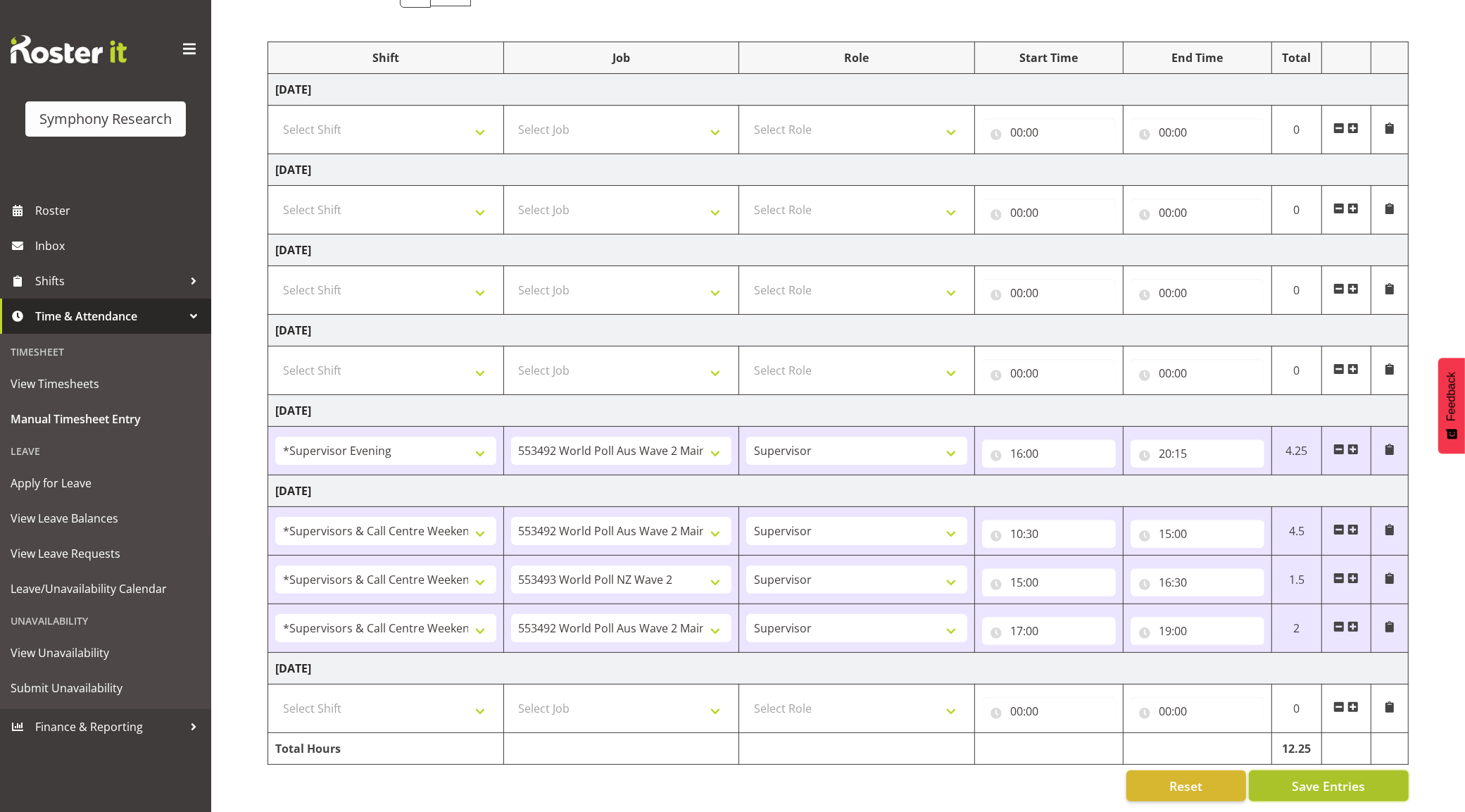
click at [1313, 776] on span "Save Entries" at bounding box center [1328, 785] width 73 height 18
click at [1327, 776] on span "Save Entries" at bounding box center [1328, 785] width 73 height 18
